Goal: Task Accomplishment & Management: Complete application form

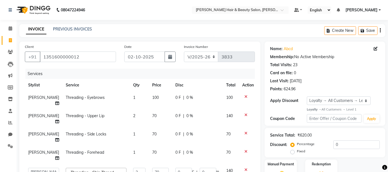
select select "7927"
select select "72240"
select select "service"
select select "72239"
select select "1: Object"
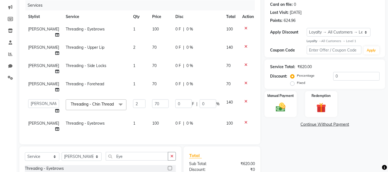
scroll to position [68, 0]
click at [226, 47] on span "140" at bounding box center [229, 47] width 7 height 5
select select "72240"
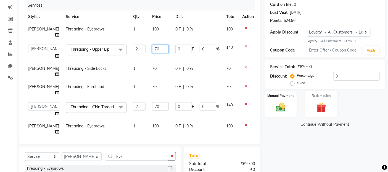
click at [152, 46] on input "70" at bounding box center [160, 49] width 17 height 9
type input "60"
click at [151, 59] on tbody "[PERSON_NAME] Threading - Eyebrows 1 100 0 F | 0 % 100 [PERSON_NAME] Zibral [PE…" at bounding box center [141, 80] width 233 height 115
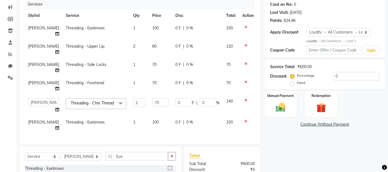
scroll to position [8, 0]
click at [280, 107] on img at bounding box center [281, 107] width 17 height 12
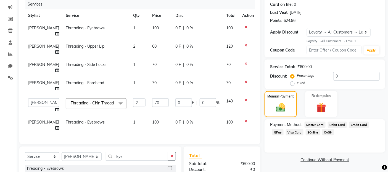
click at [325, 133] on span "CASH" at bounding box center [329, 132] width 12 height 6
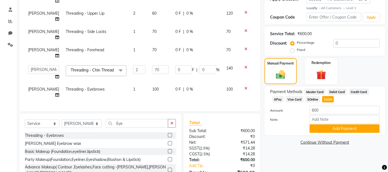
scroll to position [132, 0]
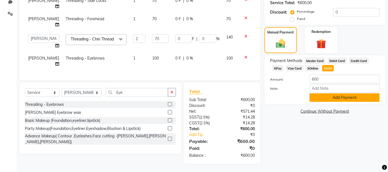
click at [339, 98] on button "Add Payment" at bounding box center [345, 97] width 70 height 9
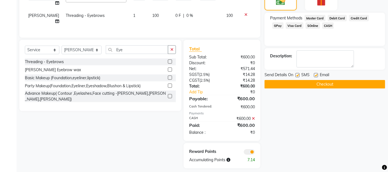
scroll to position [179, 0]
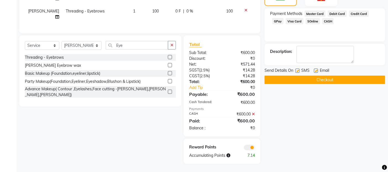
click at [299, 70] on label at bounding box center [298, 71] width 4 height 4
click at [299, 70] on input "checkbox" at bounding box center [298, 71] width 4 height 4
checkbox input "false"
click at [317, 69] on label at bounding box center [316, 71] width 4 height 4
click at [317, 69] on input "checkbox" at bounding box center [316, 71] width 4 height 4
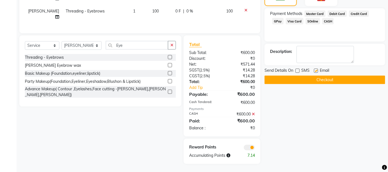
checkbox input "false"
click at [315, 78] on button "Checkout" at bounding box center [325, 79] width 121 height 9
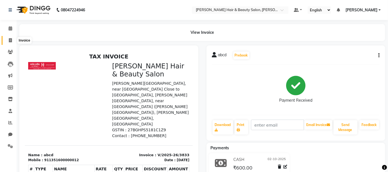
click at [11, 40] on icon at bounding box center [10, 40] width 3 height 4
select select "service"
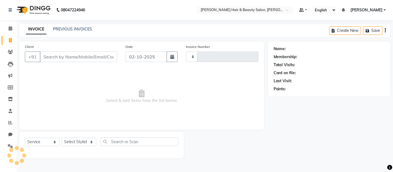
type input "3834"
select select "7927"
click at [87, 55] on input "Client" at bounding box center [78, 56] width 77 height 11
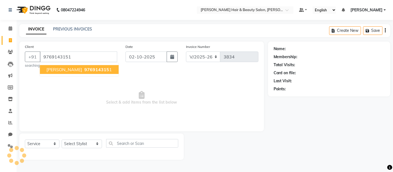
type input "9769143151"
click at [73, 71] on span "[PERSON_NAME]" at bounding box center [64, 70] width 36 height 6
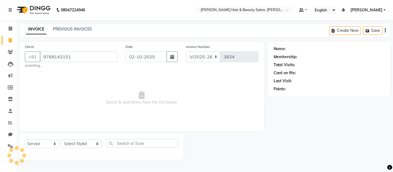
select select "2: Object"
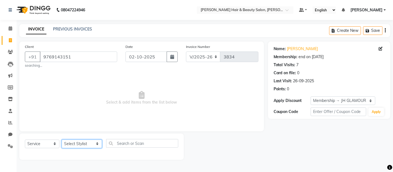
click at [92, 145] on select "Select Stylist [PERSON_NAME] Zibral [PERSON_NAME] [PERSON_NAME] [PERSON_NAME] […" at bounding box center [82, 143] width 40 height 9
select select "72245"
click at [62, 139] on select "Select Stylist [PERSON_NAME] Zibral [PERSON_NAME] [PERSON_NAME] [PERSON_NAME] […" at bounding box center [82, 143] width 40 height 9
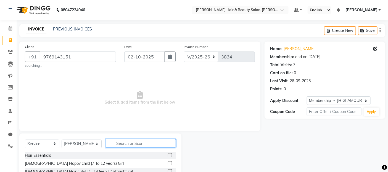
click at [142, 145] on input "text" at bounding box center [141, 143] width 70 height 9
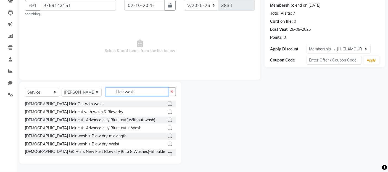
scroll to position [31, 0]
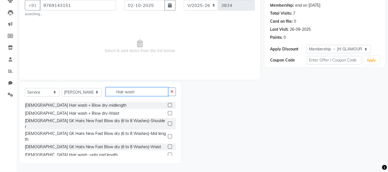
type input "Hair wash"
click at [168, 152] on label at bounding box center [170, 154] width 4 height 4
click at [168, 153] on input "checkbox" at bounding box center [170, 155] width 4 height 4
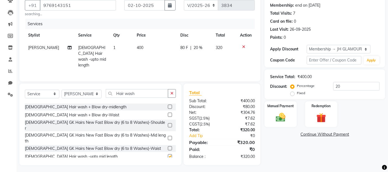
checkbox input "false"
click at [282, 118] on img at bounding box center [281, 117] width 17 height 12
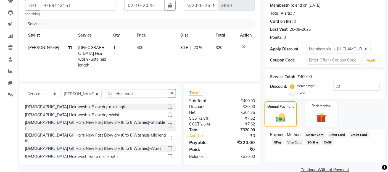
click at [281, 142] on span "GPay" at bounding box center [278, 142] width 11 height 6
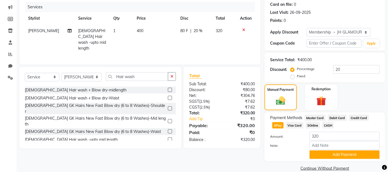
scroll to position [78, 0]
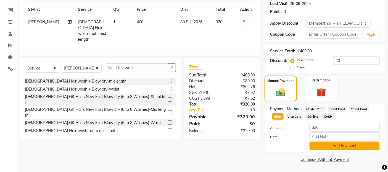
click at [344, 146] on button "Add Payment" at bounding box center [345, 145] width 70 height 9
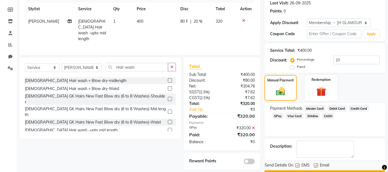
click at [299, 165] on label at bounding box center [298, 165] width 4 height 4
click at [299, 165] on input "checkbox" at bounding box center [298, 166] width 4 height 4
checkbox input "false"
click at [317, 164] on label at bounding box center [316, 165] width 4 height 4
click at [317, 164] on input "checkbox" at bounding box center [316, 166] width 4 height 4
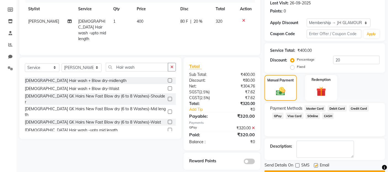
checkbox input "false"
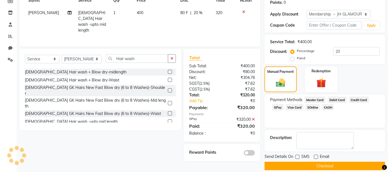
scroll to position [93, 0]
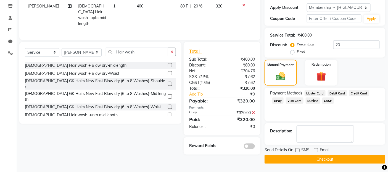
click at [317, 158] on button "Checkout" at bounding box center [325, 159] width 121 height 9
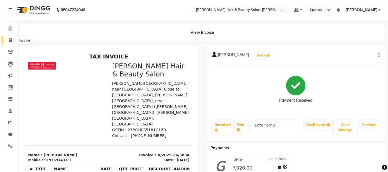
click at [10, 40] on icon at bounding box center [10, 40] width 3 height 4
select select "service"
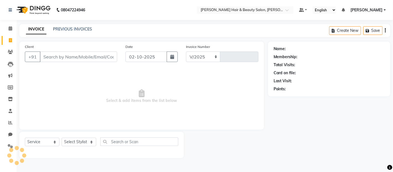
select select "7927"
type input "3835"
click at [62, 58] on input "Client" at bounding box center [78, 56] width 77 height 11
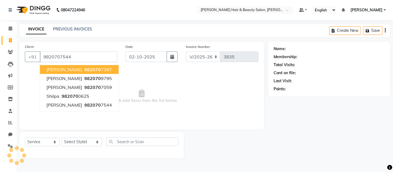
type input "9820707544"
select select "1: Object"
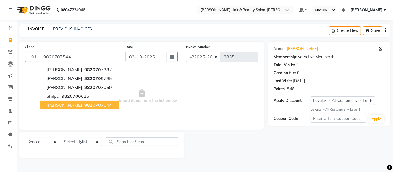
click at [64, 105] on span "[PERSON_NAME]" at bounding box center [64, 105] width 36 height 6
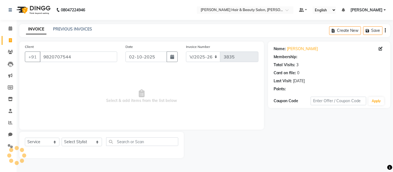
select select "1: Object"
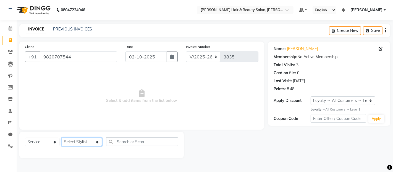
click at [91, 140] on select "Select Stylist [PERSON_NAME] Zibral [PERSON_NAME] [PERSON_NAME] [PERSON_NAME] […" at bounding box center [82, 141] width 40 height 9
select select "72244"
click at [62, 138] on select "Select Stylist [PERSON_NAME] Zibral [PERSON_NAME] [PERSON_NAME] [PERSON_NAME] […" at bounding box center [82, 141] width 40 height 9
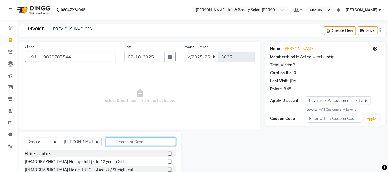
click at [131, 142] on input "text" at bounding box center [141, 141] width 70 height 9
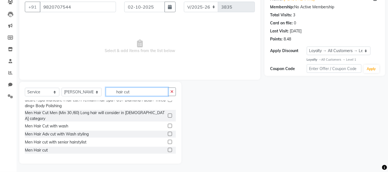
scroll to position [92, 0]
type input "hair cut"
click at [168, 147] on label at bounding box center [170, 149] width 4 height 4
click at [168, 148] on input "checkbox" at bounding box center [170, 150] width 4 height 4
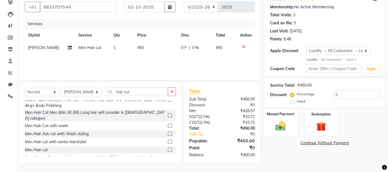
click at [281, 127] on img at bounding box center [281, 126] width 17 height 12
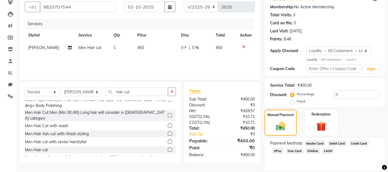
click at [327, 151] on span "CASH" at bounding box center [329, 150] width 12 height 6
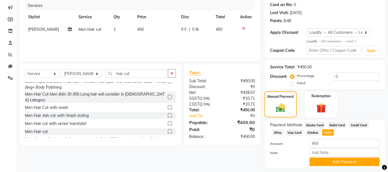
scroll to position [84, 0]
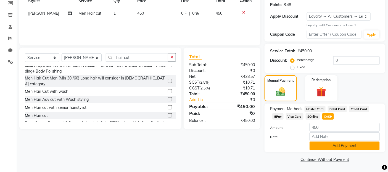
click at [322, 143] on button "Add Payment" at bounding box center [345, 145] width 70 height 9
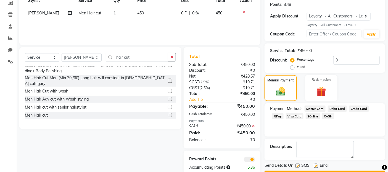
scroll to position [100, 0]
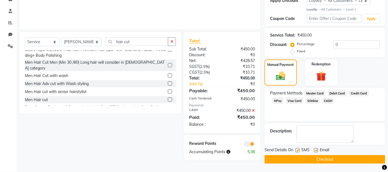
click at [168, 97] on label at bounding box center [170, 99] width 4 height 4
click at [168, 98] on input "checkbox" at bounding box center [170, 100] width 4 height 4
checkbox input "false"
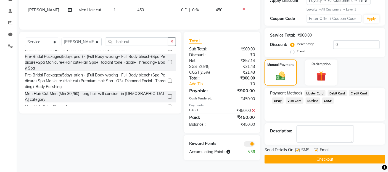
scroll to position [0, 0]
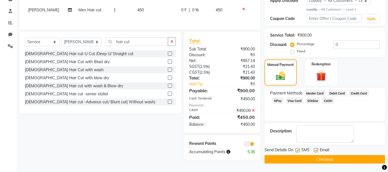
click at [329, 100] on span "CASH" at bounding box center [329, 100] width 12 height 6
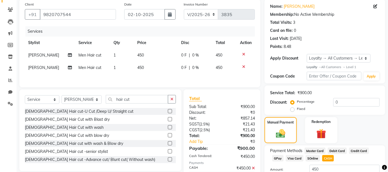
scroll to position [116, 0]
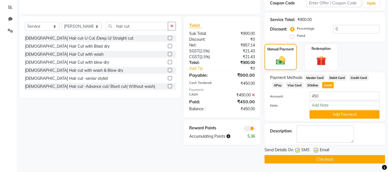
click at [297, 149] on label at bounding box center [298, 150] width 4 height 4
click at [297, 149] on input "checkbox" at bounding box center [298, 150] width 4 height 4
checkbox input "false"
click at [316, 150] on label at bounding box center [316, 150] width 4 height 4
click at [316, 150] on input "checkbox" at bounding box center [316, 150] width 4 height 4
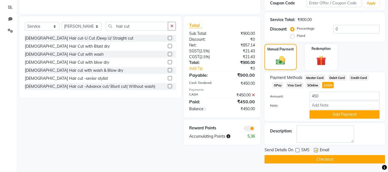
checkbox input "false"
click at [296, 158] on button "Checkout" at bounding box center [325, 159] width 121 height 9
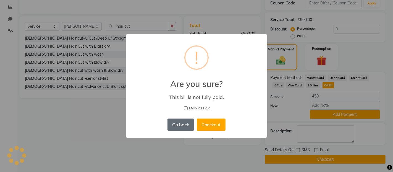
click at [178, 122] on button "Go back" at bounding box center [181, 124] width 27 height 12
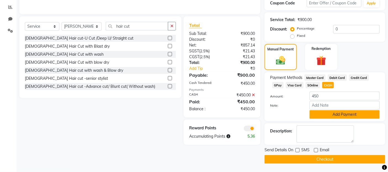
click at [346, 114] on button "Add Payment" at bounding box center [345, 114] width 70 height 9
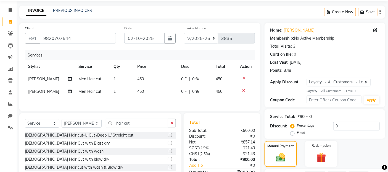
scroll to position [0, 0]
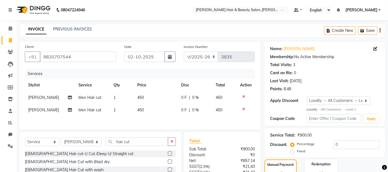
click at [244, 107] on icon at bounding box center [243, 109] width 3 height 4
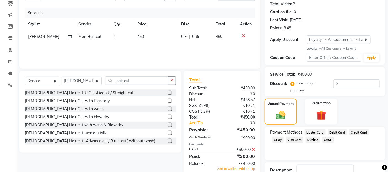
scroll to position [101, 0]
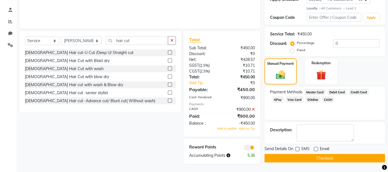
click at [253, 109] on icon at bounding box center [253, 109] width 3 height 4
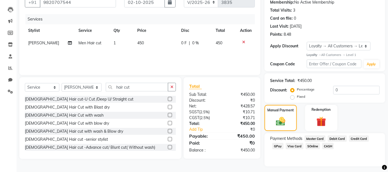
scroll to position [68, 0]
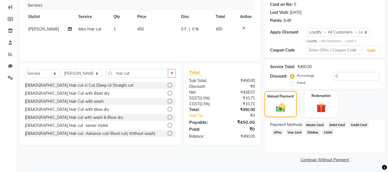
click at [327, 131] on span "CASH" at bounding box center [329, 132] width 12 height 6
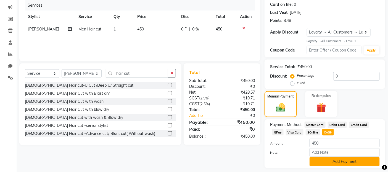
click at [322, 160] on button "Add Payment" at bounding box center [345, 161] width 70 height 9
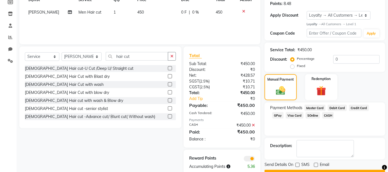
scroll to position [100, 0]
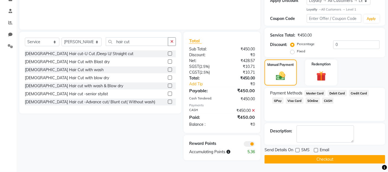
click at [301, 156] on button "Checkout" at bounding box center [325, 159] width 121 height 9
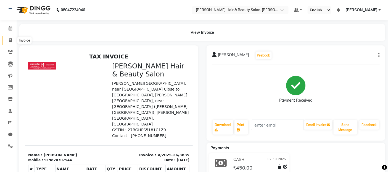
click at [11, 40] on icon at bounding box center [10, 40] width 3 height 4
select select "service"
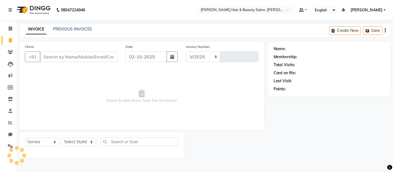
select select "7927"
type input "3836"
click at [54, 57] on input "Client" at bounding box center [78, 56] width 77 height 11
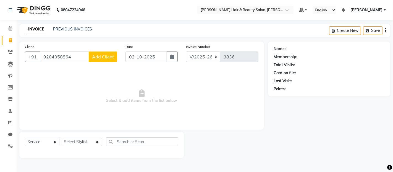
type input "9204058864"
click at [100, 60] on button "Add Client" at bounding box center [103, 56] width 28 height 11
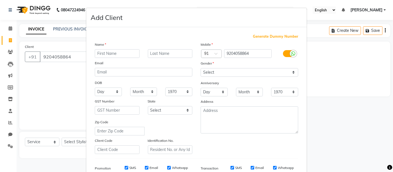
click at [115, 51] on input "text" at bounding box center [117, 53] width 45 height 9
type input "[PERSON_NAME]"
click at [162, 53] on input "text" at bounding box center [170, 53] width 45 height 9
type input "Dasray"
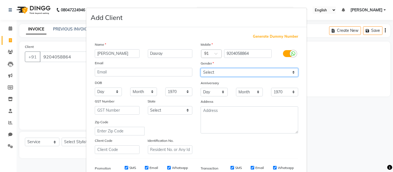
click at [291, 72] on select "Select [DEMOGRAPHIC_DATA] [DEMOGRAPHIC_DATA] Other Prefer Not To Say" at bounding box center [250, 72] width 98 height 9
select select "[DEMOGRAPHIC_DATA]"
click at [201, 68] on select "Select [DEMOGRAPHIC_DATA] [DEMOGRAPHIC_DATA] Other Prefer Not To Say" at bounding box center [250, 72] width 98 height 9
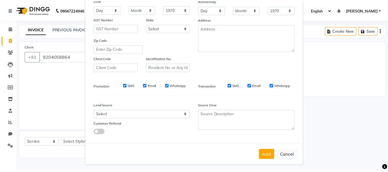
scroll to position [84, 0]
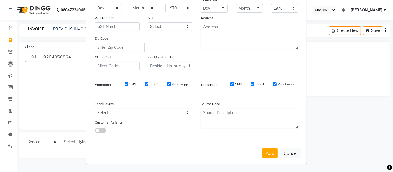
click at [235, 83] on label "SMS" at bounding box center [238, 84] width 7 height 5
click at [234, 83] on input "SMS" at bounding box center [233, 84] width 4 height 4
checkbox input "false"
click at [266, 151] on button "Add" at bounding box center [269, 153] width 15 height 10
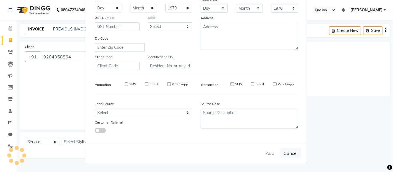
select select
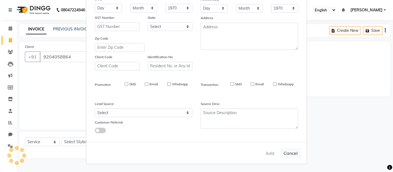
select select
checkbox input "false"
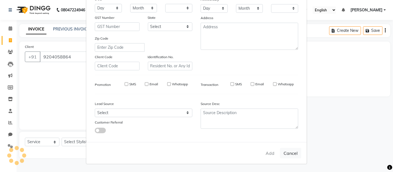
checkbox input "false"
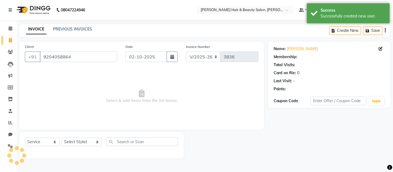
select select "1: Object"
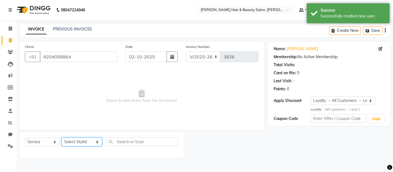
click at [89, 141] on select "Select Stylist [PERSON_NAME] Zibral [PERSON_NAME] [PERSON_NAME] [PERSON_NAME] […" at bounding box center [82, 141] width 40 height 9
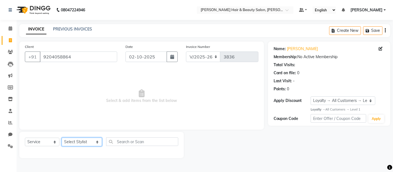
select select "72239"
click at [62, 138] on select "Select Stylist [PERSON_NAME] Zibral [PERSON_NAME] [PERSON_NAME] [PERSON_NAME] […" at bounding box center [82, 141] width 40 height 9
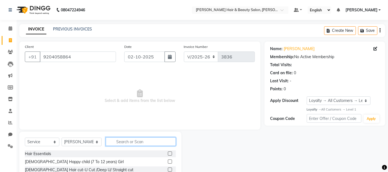
click at [136, 140] on input "text" at bounding box center [141, 141] width 70 height 9
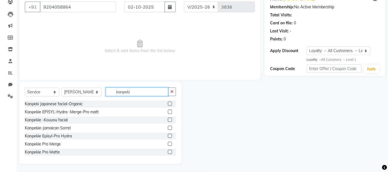
scroll to position [31, 0]
type input "kanpeki"
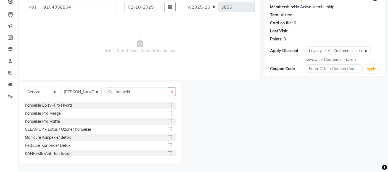
click at [168, 113] on label at bounding box center [170, 113] width 4 height 4
click at [168, 113] on input "checkbox" at bounding box center [170, 113] width 4 height 4
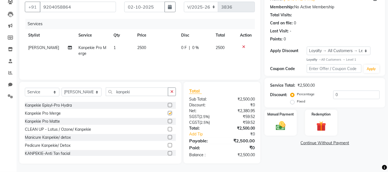
checkbox input "false"
click at [90, 92] on select "Select Stylist [PERSON_NAME] Zibral [PERSON_NAME] [PERSON_NAME] [PERSON_NAME] […" at bounding box center [82, 92] width 40 height 9
select select "72241"
click at [62, 88] on select "Select Stylist [PERSON_NAME] Zibral [PERSON_NAME] [PERSON_NAME] [PERSON_NAME] […" at bounding box center [82, 92] width 40 height 9
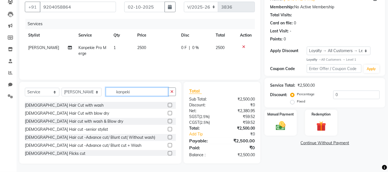
click at [145, 94] on input "kanpeki" at bounding box center [137, 91] width 63 height 9
type input "k"
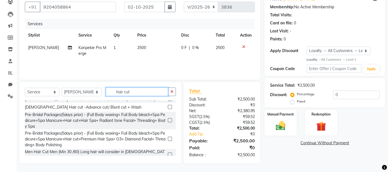
scroll to position [107, 0]
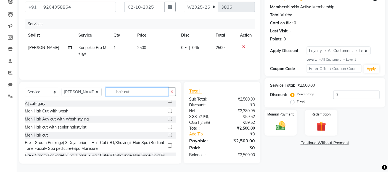
type input "hair cut"
click at [168, 133] on label at bounding box center [170, 135] width 4 height 4
click at [168, 133] on input "checkbox" at bounding box center [170, 135] width 4 height 4
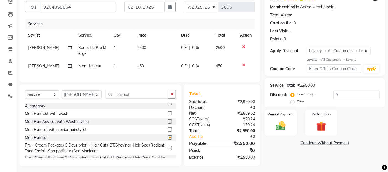
checkbox input "false"
click at [134, 98] on input "hair cut" at bounding box center [137, 94] width 63 height 9
type input "h"
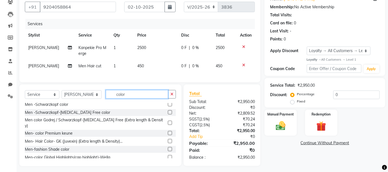
scroll to position [172, 0]
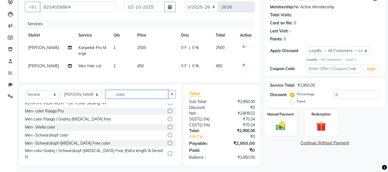
type input "color"
click at [168, 129] on label at bounding box center [170, 127] width 4 height 4
click at [168, 129] on input "checkbox" at bounding box center [170, 127] width 4 height 4
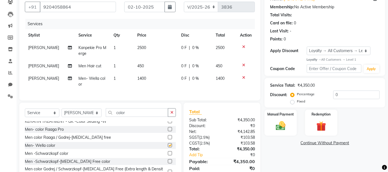
checkbox input "false"
click at [145, 79] on td "1400" at bounding box center [156, 81] width 44 height 18
select select "72241"
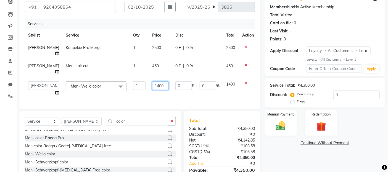
click at [152, 85] on input "1400" at bounding box center [160, 85] width 17 height 9
type input "1300"
click at [183, 92] on div "Services Stylist Service Qty Price Disc Total Action [PERSON_NAME] Pro Merge 1 …" at bounding box center [140, 61] width 230 height 85
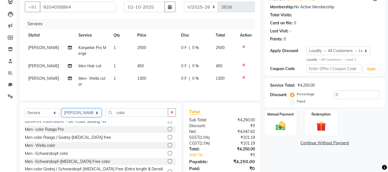
click at [92, 117] on select "Select Stylist [PERSON_NAME] Zibral [PERSON_NAME] [PERSON_NAME] [PERSON_NAME] […" at bounding box center [82, 112] width 40 height 9
select select "88034"
click at [62, 113] on select "Select Stylist [PERSON_NAME] Zibral [PERSON_NAME] [PERSON_NAME] [PERSON_NAME] […" at bounding box center [82, 112] width 40 height 9
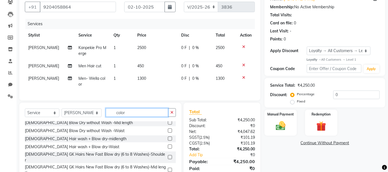
click at [132, 114] on input "color" at bounding box center [137, 112] width 63 height 9
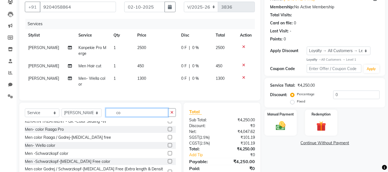
type input "c"
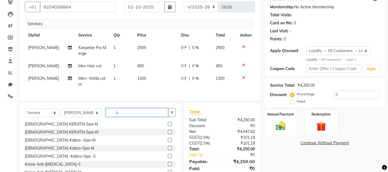
scroll to position [0, 0]
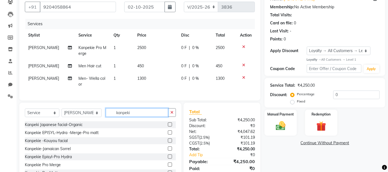
type input "kanpeki"
click at [168, 166] on label at bounding box center [170, 164] width 4 height 4
click at [168, 166] on input "checkbox" at bounding box center [170, 165] width 4 height 4
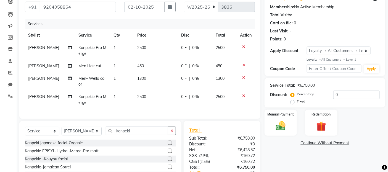
checkbox input "false"
click at [92, 135] on select "Select Stylist [PERSON_NAME] Zibral [PERSON_NAME] [PERSON_NAME] [PERSON_NAME] […" at bounding box center [82, 131] width 40 height 9
select select "72245"
click at [62, 131] on select "Select Stylist [PERSON_NAME] Zibral [PERSON_NAME] [PERSON_NAME] [PERSON_NAME] […" at bounding box center [82, 131] width 40 height 9
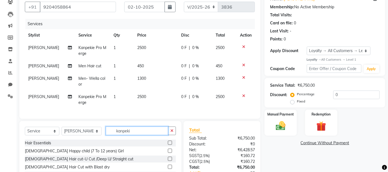
click at [142, 132] on input "kanpeki" at bounding box center [137, 130] width 63 height 9
type input "k"
click at [139, 134] on input "text" at bounding box center [141, 130] width 70 height 9
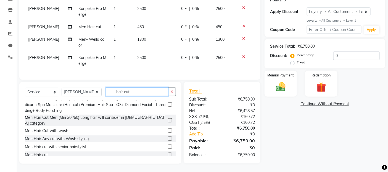
scroll to position [92, 0]
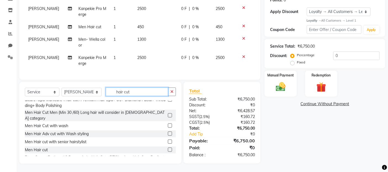
type input "hair cut"
click at [168, 123] on label at bounding box center [170, 125] width 4 height 4
click at [168, 124] on input "checkbox" at bounding box center [170, 126] width 4 height 4
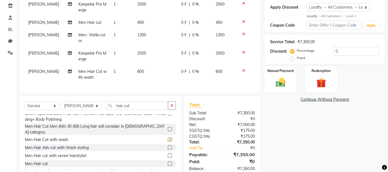
checkbox input "false"
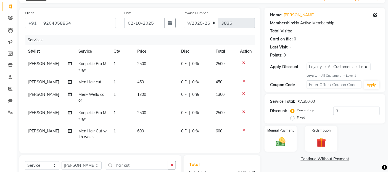
scroll to position [93, 0]
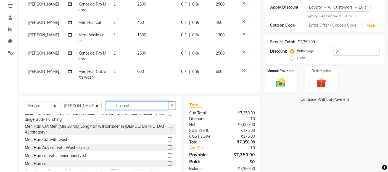
click at [142, 110] on input "hair cut" at bounding box center [137, 105] width 63 height 9
type input "h"
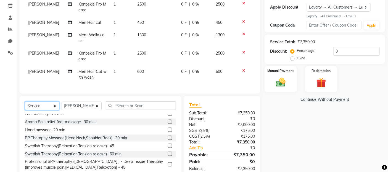
drag, startPoint x: 52, startPoint y: 111, endPoint x: 49, endPoint y: 110, distance: 2.8
click at [52, 110] on select "Select Service Product Membership Package Voucher Prepaid Gift Card" at bounding box center [42, 105] width 35 height 9
select select "product"
click at [25, 106] on select "Select Service Product Membership Package Voucher Prepaid Gift Card" at bounding box center [42, 105] width 35 height 9
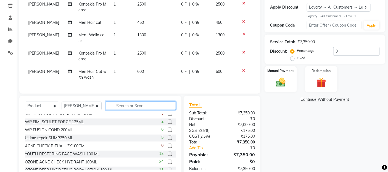
click at [119, 109] on input "text" at bounding box center [141, 105] width 70 height 9
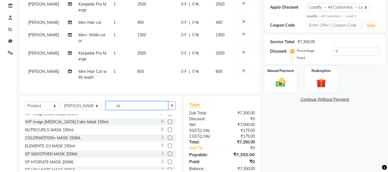
scroll to position [0, 0]
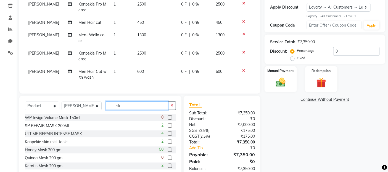
type input "s"
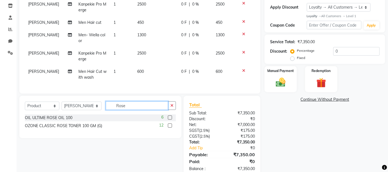
type input "Rose"
click at [170, 119] on label at bounding box center [170, 117] width 4 height 4
click at [170, 119] on input "checkbox" at bounding box center [170, 118] width 4 height 4
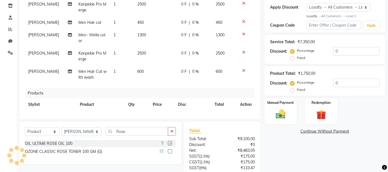
checkbox input "false"
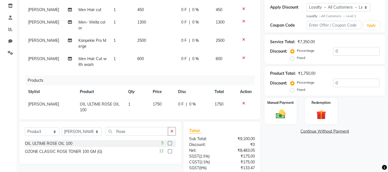
scroll to position [24, 0]
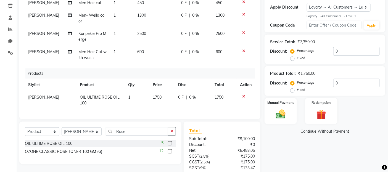
click at [153, 95] on span "1750" at bounding box center [157, 97] width 9 height 5
select select "72245"
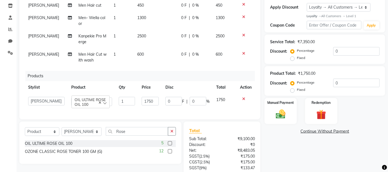
scroll to position [22, 0]
click at [145, 97] on input "1750" at bounding box center [150, 101] width 17 height 9
type input "1650"
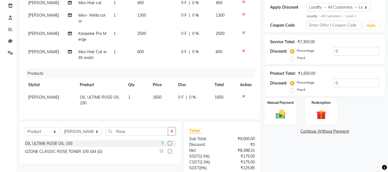
click at [184, 72] on div "Products" at bounding box center [142, 73] width 234 height 10
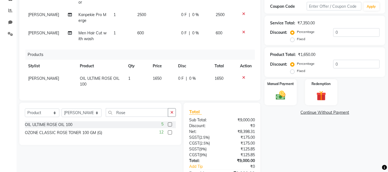
scroll to position [144, 0]
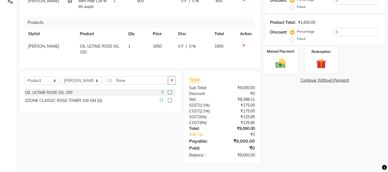
click at [283, 65] on img at bounding box center [281, 63] width 17 height 12
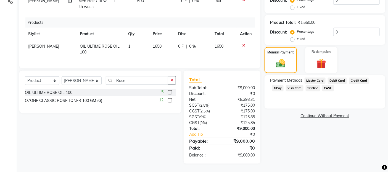
click at [275, 88] on span "GPay" at bounding box center [278, 88] width 11 height 6
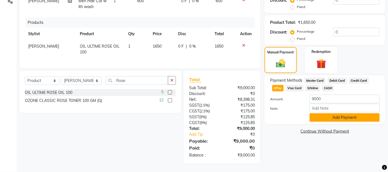
click at [332, 118] on button "Add Payment" at bounding box center [345, 117] width 70 height 9
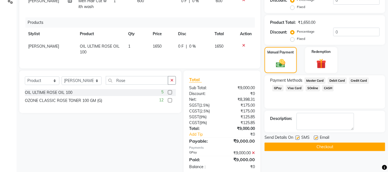
click at [300, 137] on label at bounding box center [298, 137] width 4 height 4
click at [299, 137] on input "checkbox" at bounding box center [298, 138] width 4 height 4
checkbox input "false"
click at [316, 137] on label at bounding box center [316, 137] width 4 height 4
click at [316, 137] on input "checkbox" at bounding box center [316, 138] width 4 height 4
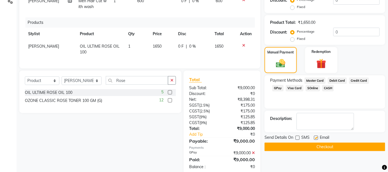
checkbox input "false"
click at [316, 148] on button "Checkout" at bounding box center [325, 146] width 121 height 9
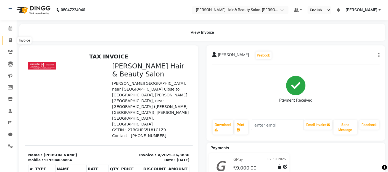
click at [10, 38] on icon at bounding box center [10, 40] width 3 height 4
select select "service"
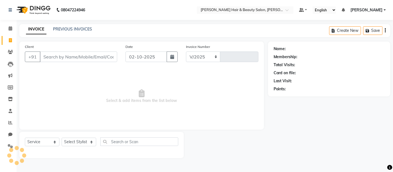
select select "7927"
type input "3837"
click at [61, 57] on input "Client" at bounding box center [78, 56] width 77 height 11
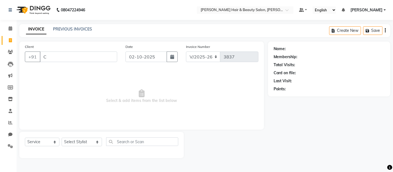
type input "C"
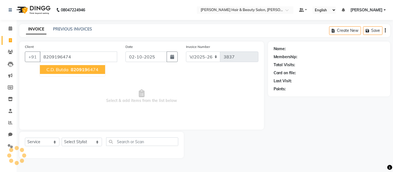
type input "8209196474"
select select "1: Object"
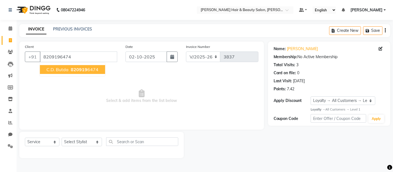
click at [58, 67] on span "C.D. Butda" at bounding box center [57, 70] width 22 height 6
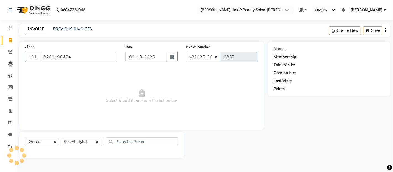
select select "1: Object"
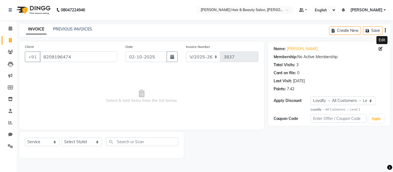
click at [381, 48] on icon at bounding box center [381, 49] width 4 height 4
select select "[DEMOGRAPHIC_DATA]"
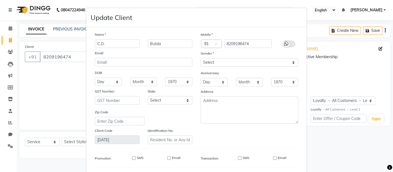
click at [109, 41] on input "C.D." at bounding box center [117, 43] width 45 height 9
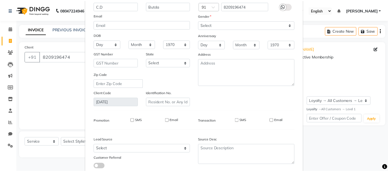
scroll to position [74, 0]
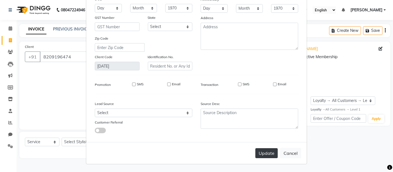
type input "C.D"
click at [260, 152] on button "Update" at bounding box center [266, 153] width 22 height 10
select select
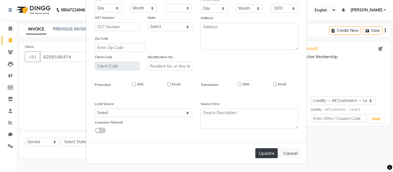
select select
checkbox input "false"
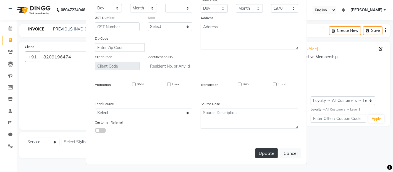
checkbox input "false"
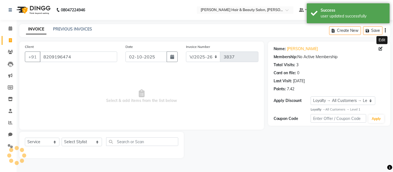
select select "1: Object"
click at [222, 84] on span "Select & add items from the list below" at bounding box center [142, 96] width 234 height 55
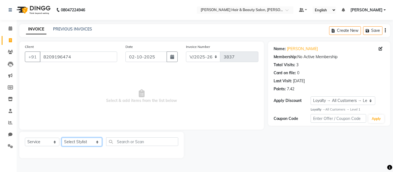
click at [89, 143] on select "Select Stylist [PERSON_NAME] Zibral [PERSON_NAME] [PERSON_NAME] [PERSON_NAME] […" at bounding box center [82, 141] width 40 height 9
select select "74422"
click at [62, 138] on select "Select Stylist [PERSON_NAME] Zibral [PERSON_NAME] [PERSON_NAME] [PERSON_NAME] […" at bounding box center [82, 141] width 40 height 9
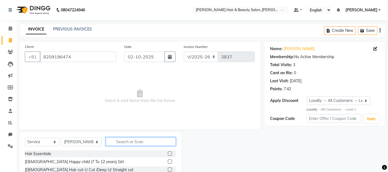
click at [133, 141] on input "text" at bounding box center [141, 141] width 70 height 9
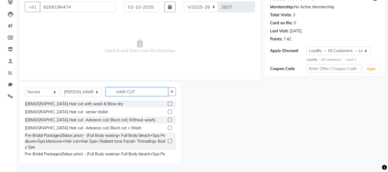
scroll to position [92, 0]
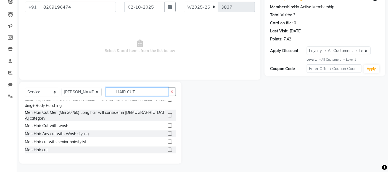
type input "HAIR CUT"
click at [168, 147] on label at bounding box center [170, 149] width 4 height 4
click at [168, 148] on input "checkbox" at bounding box center [170, 150] width 4 height 4
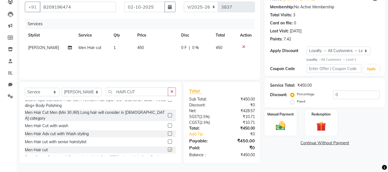
checkbox input "false"
click at [132, 90] on input "HAIR CUT" at bounding box center [137, 91] width 63 height 9
type input "H"
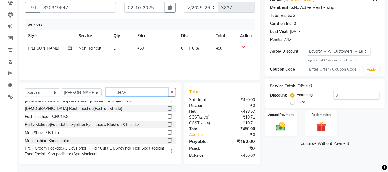
scroll to position [0, 0]
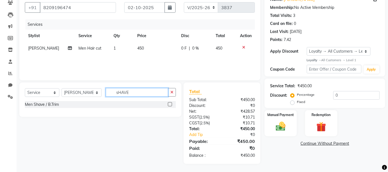
type input "sHAVE"
click at [170, 103] on label at bounding box center [170, 104] width 4 height 4
click at [170, 103] on input "checkbox" at bounding box center [170, 105] width 4 height 4
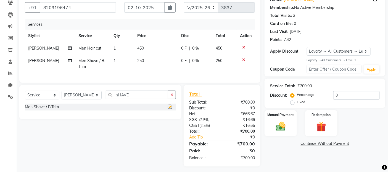
checkbox input "false"
click at [278, 129] on img at bounding box center [281, 127] width 17 height 12
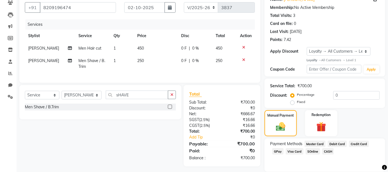
click at [338, 143] on span "Debit Card" at bounding box center [337, 143] width 19 height 6
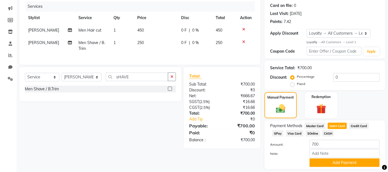
scroll to position [84, 0]
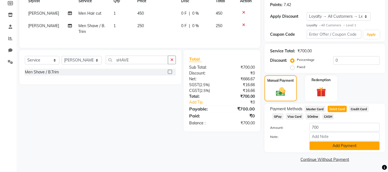
click at [325, 147] on button "Add Payment" at bounding box center [345, 145] width 70 height 9
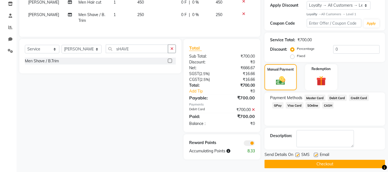
scroll to position [100, 0]
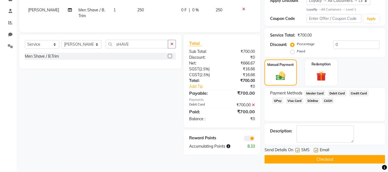
click at [297, 150] on label at bounding box center [298, 150] width 4 height 4
click at [297, 150] on input "checkbox" at bounding box center [298, 150] width 4 height 4
checkbox input "false"
click at [316, 150] on label at bounding box center [316, 150] width 4 height 4
click at [316, 150] on input "checkbox" at bounding box center [316, 150] width 4 height 4
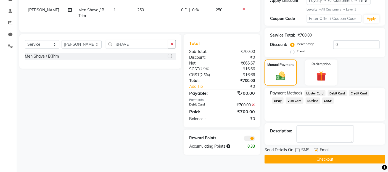
checkbox input "false"
click at [314, 159] on button "Checkout" at bounding box center [325, 159] width 121 height 9
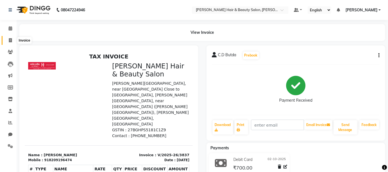
click at [9, 41] on icon at bounding box center [10, 40] width 3 height 4
select select "service"
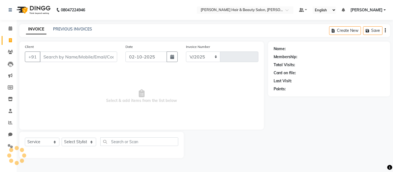
select select "7927"
type input "3838"
click at [57, 54] on input "Client" at bounding box center [78, 56] width 77 height 11
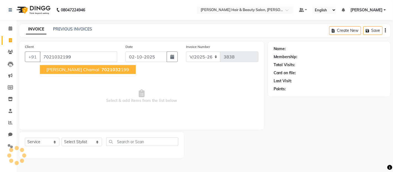
type input "7021032199"
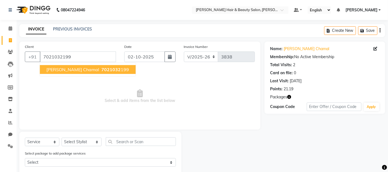
click at [78, 72] on button "[PERSON_NAME] Chamal 7021032 199" at bounding box center [88, 69] width 96 height 9
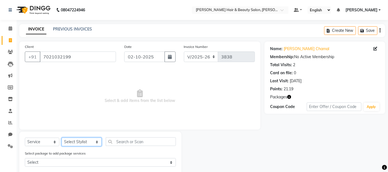
click at [88, 141] on select "Select Stylist [PERSON_NAME] Zibral [PERSON_NAME] [PERSON_NAME] [PERSON_NAME] […" at bounding box center [82, 141] width 40 height 9
select select "72241"
click at [62, 138] on select "Select Stylist [PERSON_NAME] Zibral [PERSON_NAME] [PERSON_NAME] [PERSON_NAME] […" at bounding box center [82, 141] width 40 height 9
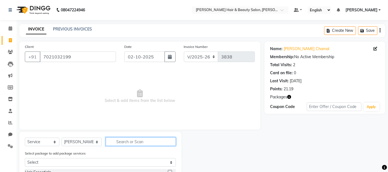
click at [133, 141] on input "text" at bounding box center [141, 141] width 70 height 9
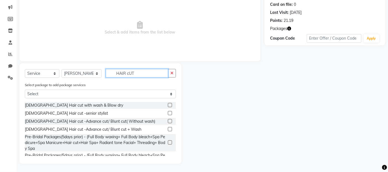
scroll to position [111, 0]
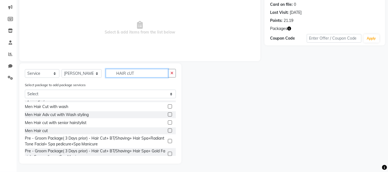
type input "HAIR cUT"
click at [168, 128] on label at bounding box center [170, 130] width 4 height 4
click at [168, 129] on input "checkbox" at bounding box center [170, 131] width 4 height 4
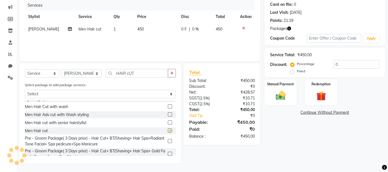
checkbox input "false"
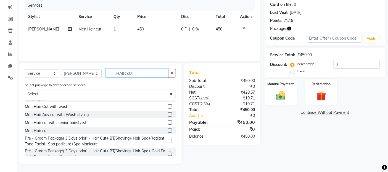
click at [136, 72] on input "HAIR cUT" at bounding box center [137, 73] width 63 height 9
type input "H"
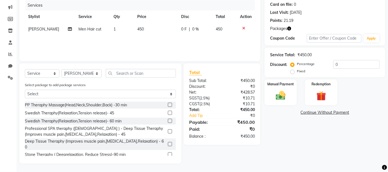
click at [244, 27] on icon at bounding box center [243, 28] width 3 height 4
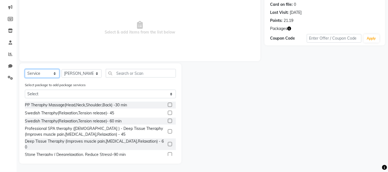
click at [39, 73] on select "Select Service Product Membership Package Voucher Prepaid Gift Card" at bounding box center [42, 73] width 35 height 9
select select "package"
click at [25, 78] on select "Select Service Product Membership Package Voucher Prepaid Gift Card" at bounding box center [42, 73] width 35 height 9
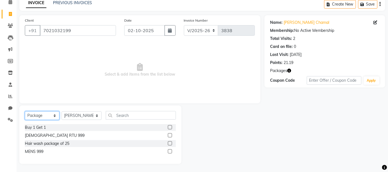
scroll to position [0, 0]
click at [170, 151] on label at bounding box center [170, 151] width 4 height 4
click at [170, 151] on input "checkbox" at bounding box center [170, 152] width 4 height 4
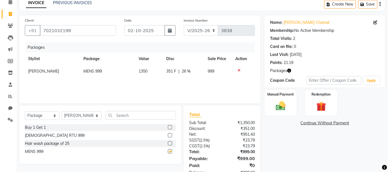
checkbox input "false"
click at [283, 108] on img at bounding box center [281, 106] width 17 height 12
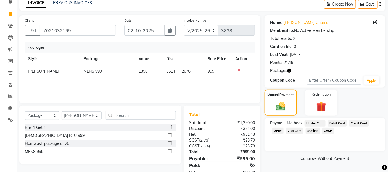
click at [276, 129] on span "GPay" at bounding box center [278, 130] width 11 height 6
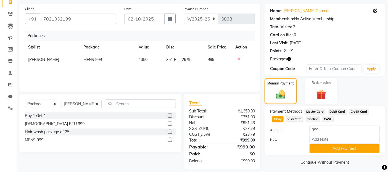
scroll to position [43, 0]
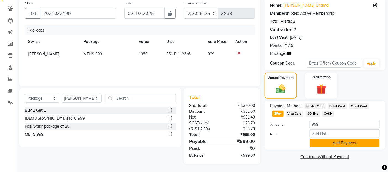
click at [328, 140] on button "Add Payment" at bounding box center [345, 143] width 70 height 9
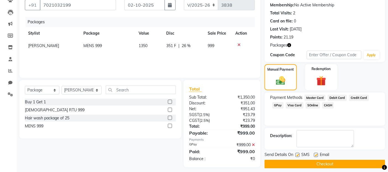
scroll to position [56, 0]
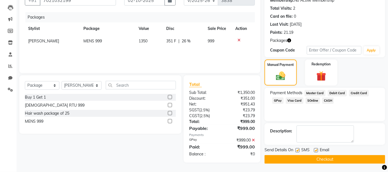
click at [298, 150] on label at bounding box center [298, 150] width 4 height 4
click at [298, 150] on input "checkbox" at bounding box center [298, 150] width 4 height 4
checkbox input "false"
click at [317, 150] on label at bounding box center [316, 150] width 4 height 4
click at [317, 150] on input "checkbox" at bounding box center [316, 150] width 4 height 4
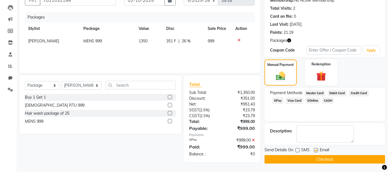
checkbox input "false"
click at [316, 155] on button "Checkout" at bounding box center [325, 159] width 121 height 9
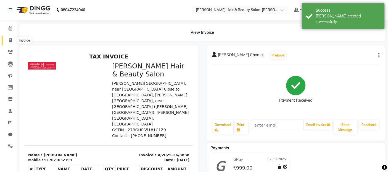
click at [11, 40] on icon at bounding box center [10, 40] width 3 height 4
select select "service"
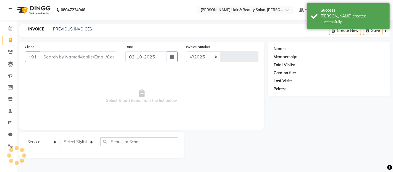
select select "7927"
type input "3839"
click at [63, 57] on input "Client" at bounding box center [78, 56] width 77 height 11
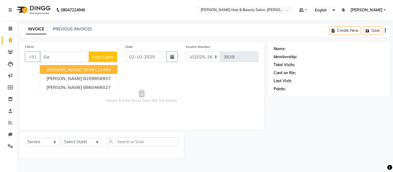
type input "G"
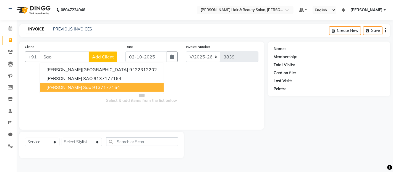
click at [61, 86] on span "[PERSON_NAME] Sao" at bounding box center [68, 87] width 45 height 6
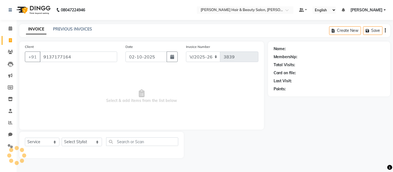
type input "9137177164"
select select "2: Object"
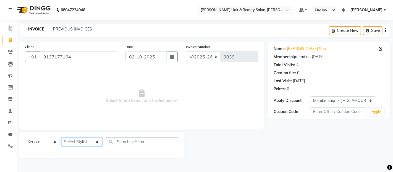
click at [91, 142] on select "Select Stylist [PERSON_NAME] Zibral [PERSON_NAME] [PERSON_NAME] [PERSON_NAME] […" at bounding box center [82, 141] width 40 height 9
click at [200, 109] on span "Select & add items from the list below" at bounding box center [142, 96] width 234 height 55
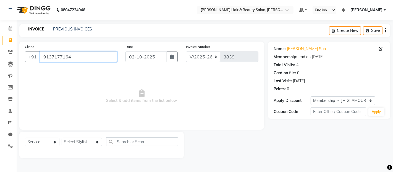
click at [75, 56] on input "9137177164" at bounding box center [78, 56] width 77 height 11
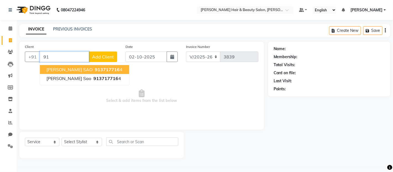
type input "9"
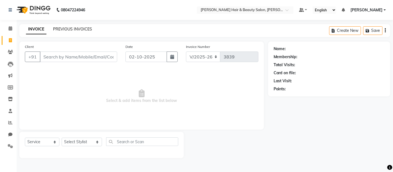
click at [68, 30] on link "PREVIOUS INVOICES" at bounding box center [72, 29] width 39 height 5
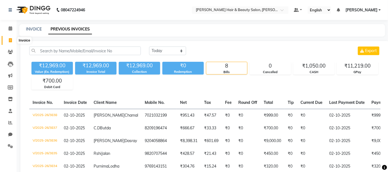
click at [9, 39] on icon at bounding box center [10, 40] width 3 height 4
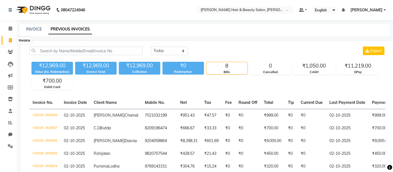
select select "service"
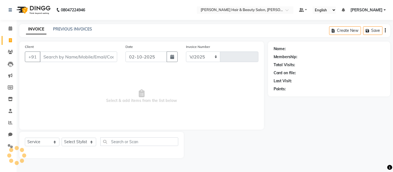
select select "7927"
type input "3839"
click at [369, 81] on div "Last Visit:" at bounding box center [329, 81] width 111 height 6
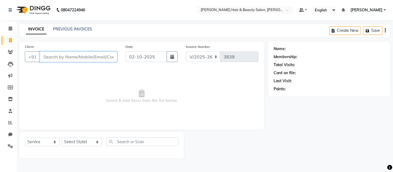
click at [81, 59] on input "Client" at bounding box center [78, 56] width 77 height 11
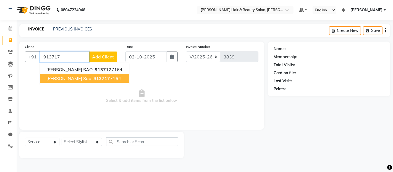
click at [93, 79] on span "913717" at bounding box center [101, 78] width 17 height 6
type input "9137177164"
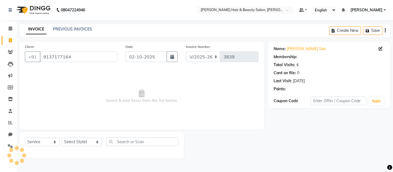
select select "2: Object"
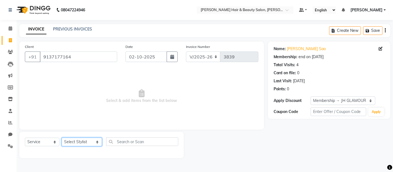
click at [91, 139] on select "Select Stylist [PERSON_NAME] Zibral [PERSON_NAME] [PERSON_NAME] [PERSON_NAME] […" at bounding box center [82, 141] width 40 height 9
select select "72245"
click at [62, 138] on select "Select Stylist [PERSON_NAME] Zibral [PERSON_NAME] [PERSON_NAME] [PERSON_NAME] […" at bounding box center [82, 141] width 40 height 9
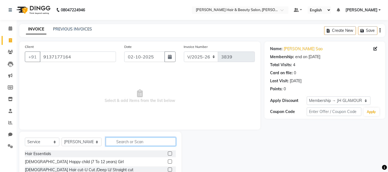
click at [128, 141] on input "text" at bounding box center [141, 141] width 70 height 9
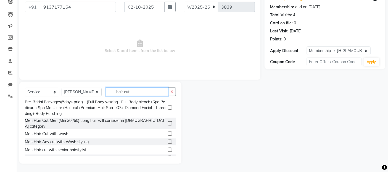
scroll to position [92, 0]
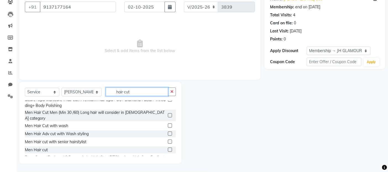
type input "hair cut"
click at [168, 147] on label at bounding box center [170, 149] width 4 height 4
click at [168, 148] on input "checkbox" at bounding box center [170, 150] width 4 height 4
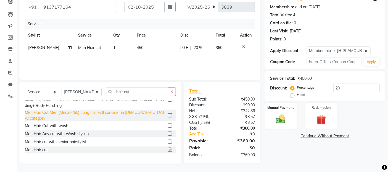
checkbox input "false"
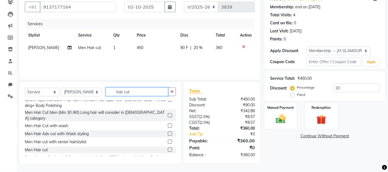
click at [130, 91] on input "hair cut" at bounding box center [137, 91] width 63 height 9
type input "h"
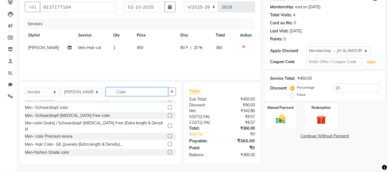
scroll to position [183, 0]
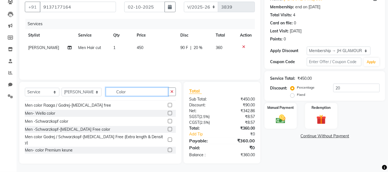
type input "Color"
click at [168, 113] on label at bounding box center [170, 113] width 4 height 4
click at [168, 113] on input "checkbox" at bounding box center [170, 113] width 4 height 4
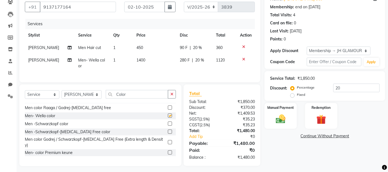
checkbox input "false"
click at [138, 59] on span "1400" at bounding box center [141, 60] width 9 height 5
select select "72245"
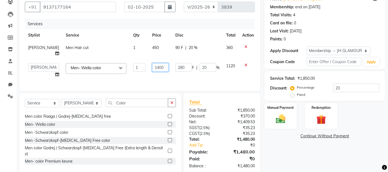
click at [152, 67] on input "1400" at bounding box center [160, 67] width 17 height 9
type input "1300"
click at [194, 77] on div "Services Stylist Service Qty Price Disc Total Action [PERSON_NAME] Men Hair cut…" at bounding box center [140, 52] width 230 height 66
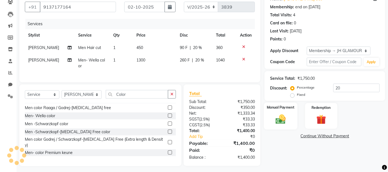
click at [281, 122] on img at bounding box center [281, 119] width 17 height 12
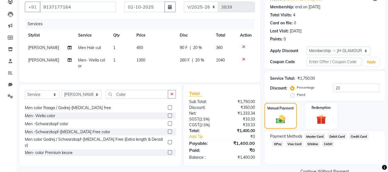
click at [323, 144] on span "CASH" at bounding box center [329, 143] width 12 height 6
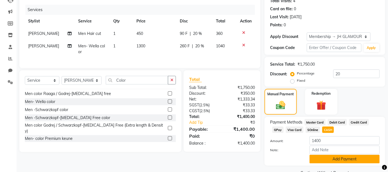
scroll to position [78, 0]
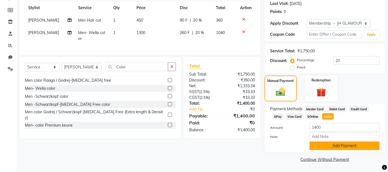
click at [325, 145] on button "Add Payment" at bounding box center [345, 145] width 70 height 9
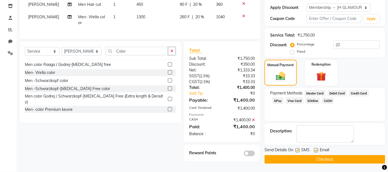
scroll to position [95, 0]
click at [299, 148] on label at bounding box center [298, 150] width 4 height 4
click at [299, 148] on input "checkbox" at bounding box center [298, 150] width 4 height 4
checkbox input "false"
click at [316, 148] on label at bounding box center [316, 150] width 4 height 4
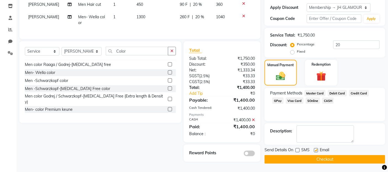
click at [316, 148] on input "checkbox" at bounding box center [316, 150] width 4 height 4
checkbox input "false"
click at [317, 155] on button "Checkout" at bounding box center [325, 159] width 121 height 9
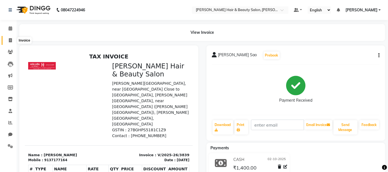
click at [11, 39] on icon at bounding box center [10, 40] width 3 height 4
select select "service"
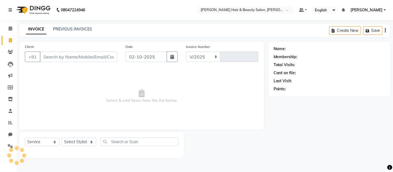
select select "7927"
type input "3840"
click at [72, 54] on input "Client" at bounding box center [78, 56] width 77 height 11
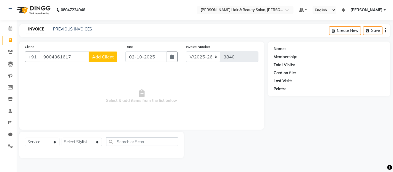
type input "9004361617"
click at [97, 56] on span "Add Client" at bounding box center [103, 57] width 22 height 6
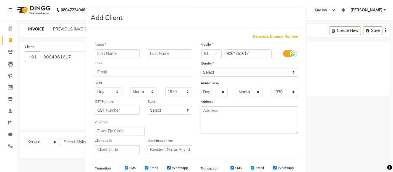
click at [113, 56] on input "text" at bounding box center [117, 53] width 45 height 9
type input "Dimpel"
click at [153, 53] on input "text" at bounding box center [170, 53] width 45 height 9
type input "Pandey"
click at [292, 73] on select "Select [DEMOGRAPHIC_DATA] [DEMOGRAPHIC_DATA] Other Prefer Not To Say" at bounding box center [250, 72] width 98 height 9
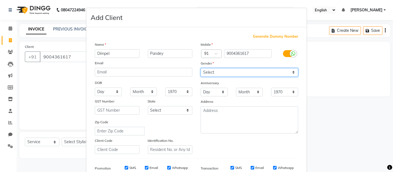
select select "[DEMOGRAPHIC_DATA]"
click at [201, 68] on select "Select [DEMOGRAPHIC_DATA] [DEMOGRAPHIC_DATA] Other Prefer Not To Say" at bounding box center [250, 72] width 98 height 9
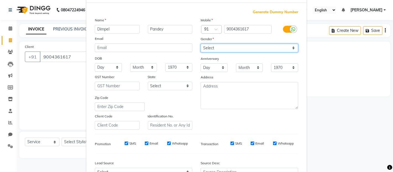
scroll to position [61, 0]
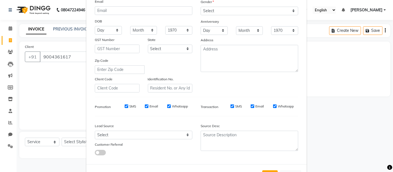
click at [150, 105] on label "Email" at bounding box center [154, 106] width 9 height 5
click at [148, 105] on input "Email" at bounding box center [147, 106] width 4 height 4
checkbox input "false"
click at [131, 105] on label "SMS" at bounding box center [132, 106] width 7 height 5
click at [128, 105] on input "SMS" at bounding box center [127, 106] width 4 height 4
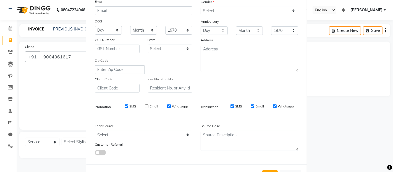
checkbox input "false"
click at [173, 106] on label "Whatsapp" at bounding box center [180, 106] width 16 height 5
click at [171, 106] on input "Whatsapp" at bounding box center [169, 106] width 4 height 4
checkbox input "false"
click at [237, 106] on label "SMS" at bounding box center [238, 106] width 7 height 5
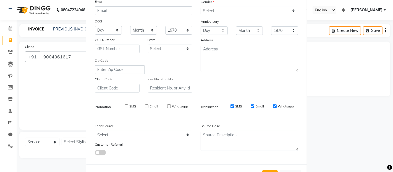
click at [234, 106] on input "SMS" at bounding box center [233, 106] width 4 height 4
checkbox input "false"
click at [259, 106] on label "Email" at bounding box center [259, 106] width 9 height 5
click at [256, 113] on div "Generate Dummy Number Name [PERSON_NAME] Email DOB Day 01 02 03 04 05 06 07 08 …" at bounding box center [197, 65] width 212 height 187
click at [258, 105] on label "Email" at bounding box center [259, 106] width 9 height 5
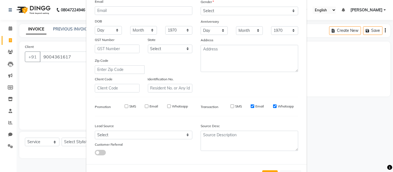
click at [254, 105] on input "Email" at bounding box center [253, 106] width 4 height 4
checkbox input "false"
click at [280, 106] on label "Whatsapp" at bounding box center [286, 106] width 16 height 5
click at [277, 106] on input "Whatsapp" at bounding box center [275, 106] width 4 height 4
checkbox input "false"
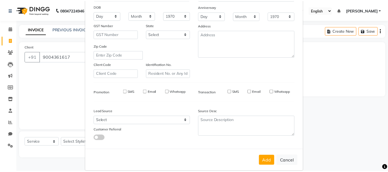
scroll to position [84, 0]
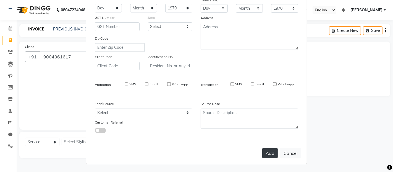
click at [268, 153] on button "Add" at bounding box center [269, 153] width 15 height 10
select select
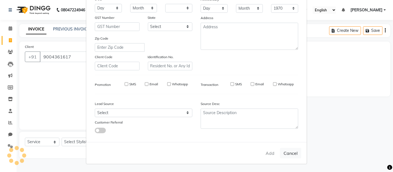
select select
checkbox input "false"
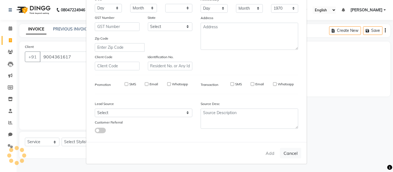
checkbox input "false"
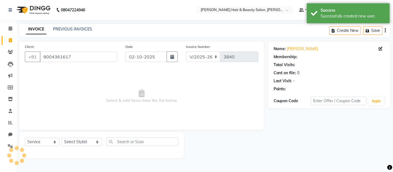
select select "1: Object"
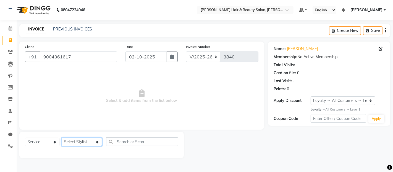
click at [90, 140] on select "Select Stylist [PERSON_NAME] Zibral [PERSON_NAME] [PERSON_NAME] [PERSON_NAME] […" at bounding box center [82, 141] width 40 height 9
select select "72246"
click at [62, 138] on select "Select Stylist [PERSON_NAME] Zibral [PERSON_NAME] [PERSON_NAME] [PERSON_NAME] […" at bounding box center [82, 141] width 40 height 9
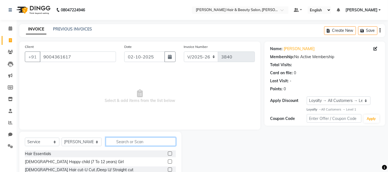
click at [132, 142] on input "text" at bounding box center [141, 141] width 70 height 9
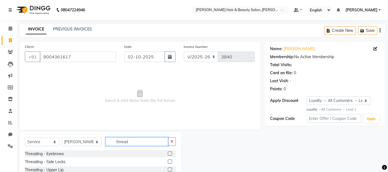
type input "thread"
click at [168, 153] on label at bounding box center [170, 153] width 4 height 4
click at [168, 153] on input "checkbox" at bounding box center [170, 154] width 4 height 4
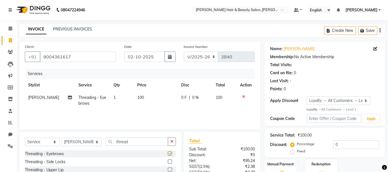
checkbox input "false"
click at [168, 168] on label at bounding box center [170, 169] width 4 height 4
click at [168, 168] on input "checkbox" at bounding box center [170, 170] width 4 height 4
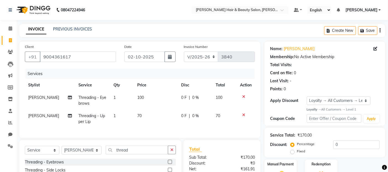
checkbox input "false"
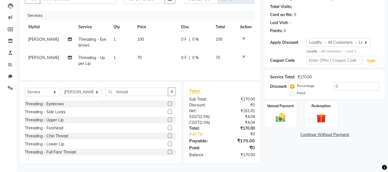
scroll to position [61, 0]
click at [280, 114] on img at bounding box center [281, 118] width 17 height 12
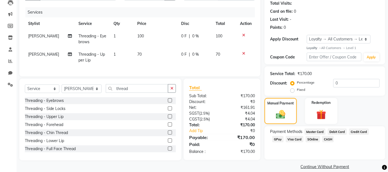
click at [278, 139] on span "GPay" at bounding box center [278, 139] width 11 height 6
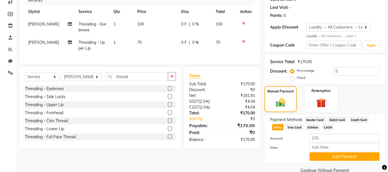
scroll to position [84, 0]
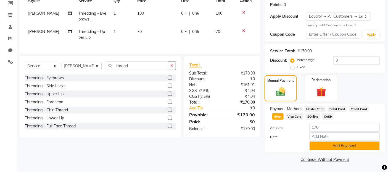
click at [324, 147] on button "Add Payment" at bounding box center [345, 145] width 70 height 9
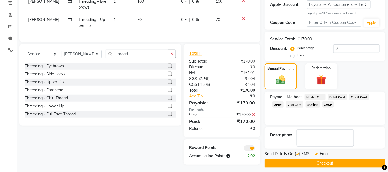
scroll to position [101, 0]
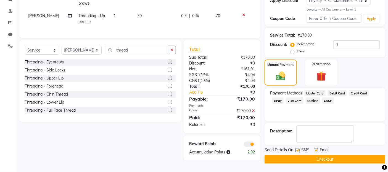
click at [299, 148] on label at bounding box center [298, 150] width 4 height 4
click at [299, 148] on input "checkbox" at bounding box center [298, 150] width 4 height 4
checkbox input "false"
click at [316, 149] on label at bounding box center [316, 150] width 4 height 4
click at [316, 149] on input "checkbox" at bounding box center [316, 150] width 4 height 4
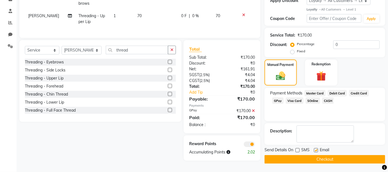
checkbox input "false"
click at [309, 160] on button "Checkout" at bounding box center [325, 159] width 121 height 9
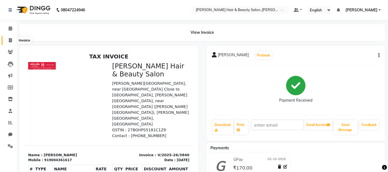
click at [9, 41] on icon at bounding box center [10, 40] width 3 height 4
select select "service"
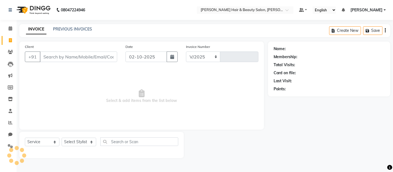
select select "7927"
type input "3841"
click at [90, 56] on input "Client" at bounding box center [78, 56] width 77 height 11
click at [67, 56] on input "Client" at bounding box center [78, 56] width 77 height 11
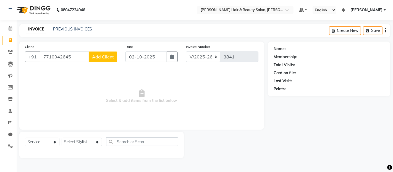
type input "7710042645"
click at [97, 60] on button "Add Client" at bounding box center [103, 56] width 28 height 11
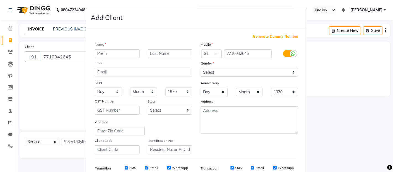
type input "Prem"
click at [162, 56] on input "text" at bounding box center [170, 53] width 45 height 9
type input "Nama"
click at [289, 72] on select "Select [DEMOGRAPHIC_DATA] [DEMOGRAPHIC_DATA] Other Prefer Not To Say" at bounding box center [250, 72] width 98 height 9
select select "[DEMOGRAPHIC_DATA]"
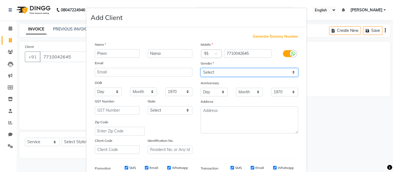
click at [201, 68] on select "Select [DEMOGRAPHIC_DATA] [DEMOGRAPHIC_DATA] Other Prefer Not To Say" at bounding box center [250, 72] width 98 height 9
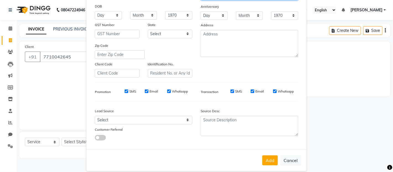
scroll to position [84, 0]
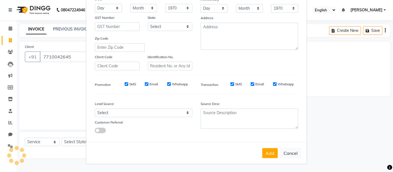
click at [130, 83] on label "SMS" at bounding box center [132, 84] width 7 height 5
click at [128, 83] on input "SMS" at bounding box center [127, 84] width 4 height 4
checkbox input "false"
click at [152, 83] on label "Email" at bounding box center [154, 84] width 9 height 5
click at [148, 83] on input "Email" at bounding box center [147, 84] width 4 height 4
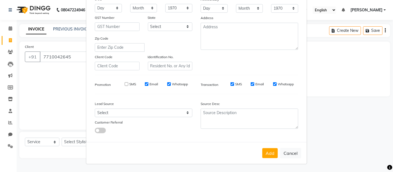
checkbox input "false"
click at [175, 84] on label "Whatsapp" at bounding box center [180, 84] width 16 height 5
click at [171, 84] on input "Whatsapp" at bounding box center [169, 84] width 4 height 4
checkbox input "false"
click at [235, 82] on label "SMS" at bounding box center [238, 84] width 7 height 5
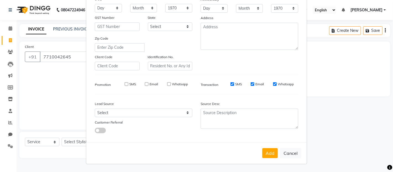
click at [234, 82] on input "SMS" at bounding box center [233, 84] width 4 height 4
checkbox input "false"
click at [257, 85] on label "Email" at bounding box center [259, 84] width 9 height 5
click at [254, 85] on input "Email" at bounding box center [253, 84] width 4 height 4
checkbox input "false"
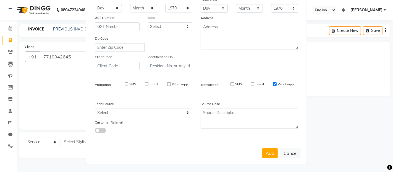
click at [278, 83] on label "Whatsapp" at bounding box center [286, 84] width 16 height 5
click at [277, 83] on input "Whatsapp" at bounding box center [275, 84] width 4 height 4
checkbox input "false"
click at [268, 153] on button "Add" at bounding box center [269, 153] width 15 height 10
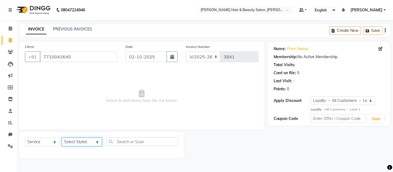
click at [92, 143] on select "Select Stylist [PERSON_NAME] Zibral [PERSON_NAME] [PERSON_NAME] [PERSON_NAME] […" at bounding box center [82, 141] width 40 height 9
click at [62, 138] on select "Select Stylist [PERSON_NAME] Zibral [PERSON_NAME] [PERSON_NAME] [PERSON_NAME] […" at bounding box center [82, 141] width 40 height 9
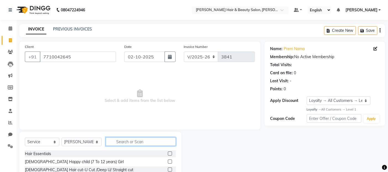
click at [128, 143] on input "text" at bounding box center [141, 141] width 70 height 9
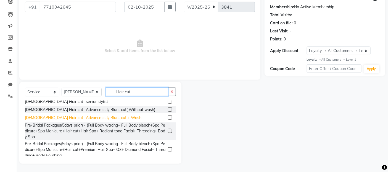
scroll to position [92, 0]
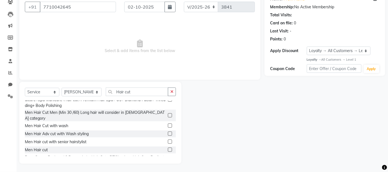
click at [168, 147] on label at bounding box center [170, 149] width 4 height 4
click at [168, 148] on input "checkbox" at bounding box center [170, 150] width 4 height 4
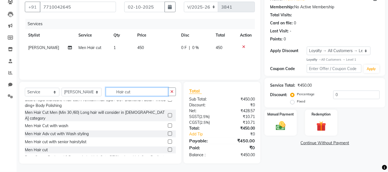
click at [135, 90] on input "Hair cut" at bounding box center [137, 91] width 63 height 9
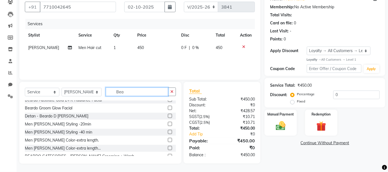
scroll to position [4, 0]
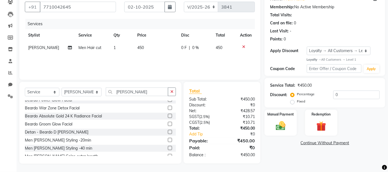
click at [168, 140] on label at bounding box center [170, 140] width 4 height 4
click at [168, 140] on input "checkbox" at bounding box center [170, 140] width 4 height 4
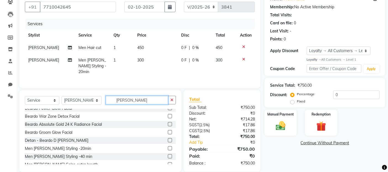
click at [140, 100] on input "[PERSON_NAME]" at bounding box center [137, 100] width 63 height 9
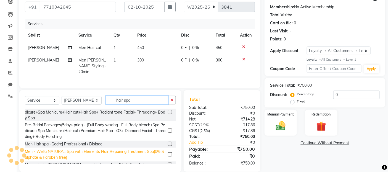
scroll to position [57, 0]
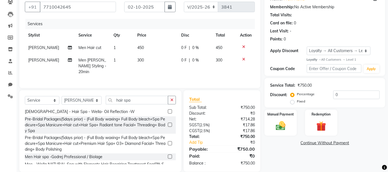
click at [168, 109] on label at bounding box center [170, 111] width 4 height 4
click at [168, 110] on input "checkbox" at bounding box center [170, 112] width 4 height 4
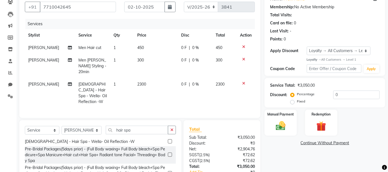
click at [242, 81] on icon at bounding box center [243, 83] width 3 height 4
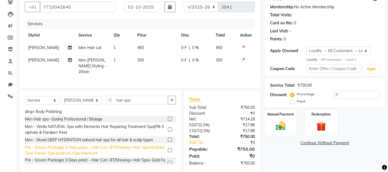
scroll to position [100, 0]
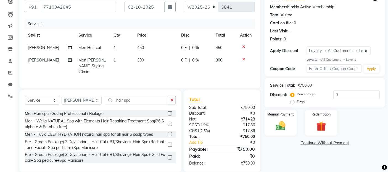
click at [168, 132] on label at bounding box center [170, 134] width 4 height 4
click at [168, 132] on input "checkbox" at bounding box center [170, 134] width 4 height 4
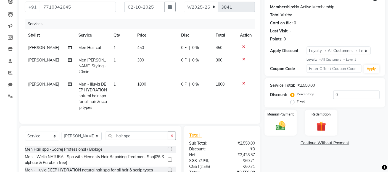
click at [150, 78] on td "1800" at bounding box center [156, 96] width 44 height 36
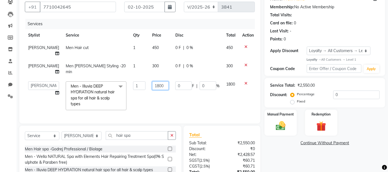
click at [152, 84] on input "1800" at bounding box center [160, 85] width 17 height 9
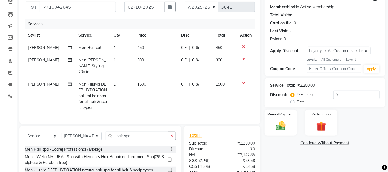
click at [169, 98] on tr "[PERSON_NAME] Men - Illuvia DEEP HYDRATION natural hair spa for all hair & scal…" at bounding box center [140, 96] width 230 height 36
click at [283, 127] on img at bounding box center [281, 126] width 17 height 12
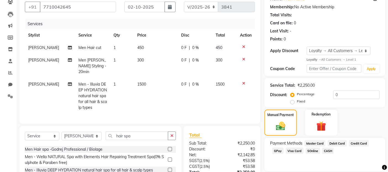
click at [278, 151] on span "GPay" at bounding box center [278, 150] width 11 height 6
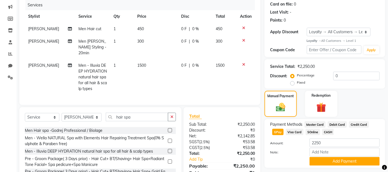
scroll to position [92, 0]
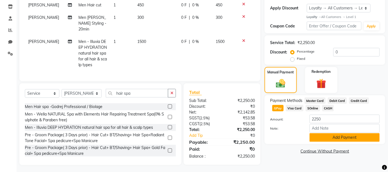
click at [320, 136] on button "Add Payment" at bounding box center [345, 137] width 70 height 9
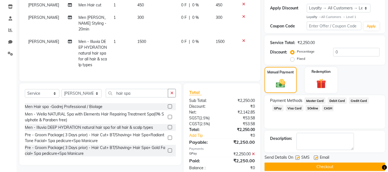
click at [298, 156] on label at bounding box center [298, 157] width 4 height 4
click at [298, 156] on input "checkbox" at bounding box center [298, 158] width 4 height 4
click at [315, 159] on label at bounding box center [316, 157] width 4 height 4
click at [315, 159] on input "checkbox" at bounding box center [316, 158] width 4 height 4
click at [314, 166] on button "Checkout" at bounding box center [325, 166] width 121 height 9
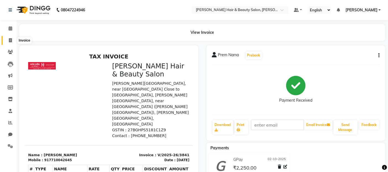
click at [10, 40] on icon at bounding box center [10, 40] width 3 height 4
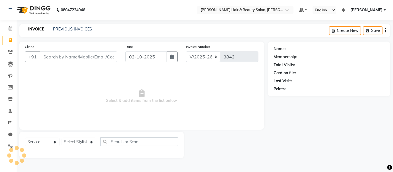
click at [80, 53] on input "Client" at bounding box center [78, 56] width 77 height 11
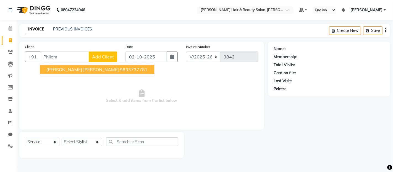
click at [66, 70] on span "[PERSON_NAME] [PERSON_NAME]" at bounding box center [82, 70] width 72 height 6
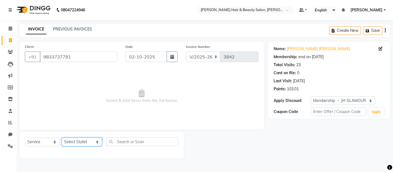
click at [92, 142] on select "Select Stylist [PERSON_NAME] Zibral [PERSON_NAME] [PERSON_NAME] [PERSON_NAME] […" at bounding box center [82, 141] width 40 height 9
click at [62, 138] on select "Select Stylist [PERSON_NAME] Zibral [PERSON_NAME] [PERSON_NAME] [PERSON_NAME] […" at bounding box center [82, 141] width 40 height 9
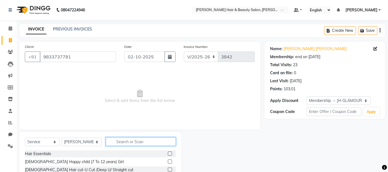
click at [133, 142] on input "text" at bounding box center [141, 141] width 70 height 9
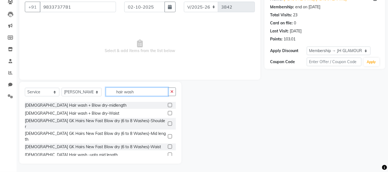
scroll to position [61, 0]
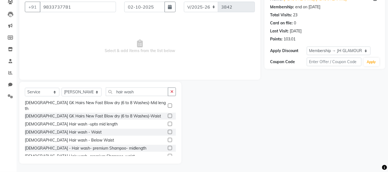
click at [168, 146] on label at bounding box center [170, 148] width 4 height 4
click at [168, 146] on input "checkbox" at bounding box center [170, 148] width 4 height 4
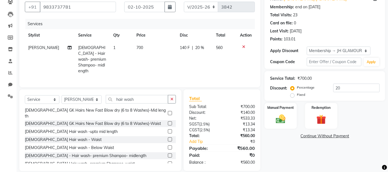
click at [145, 48] on td "700" at bounding box center [154, 59] width 43 height 36
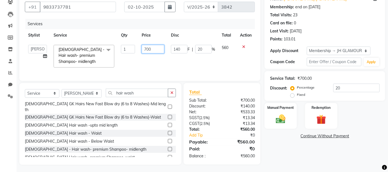
click at [147, 48] on input "700" at bounding box center [153, 49] width 23 height 9
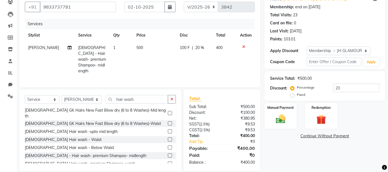
click at [169, 55] on tr "[PERSON_NAME] [DEMOGRAPHIC_DATA] - Hair wash- premium Shampoo- midlength 1 500 …" at bounding box center [140, 59] width 230 height 36
click at [201, 47] on span "20 %" at bounding box center [200, 48] width 9 height 6
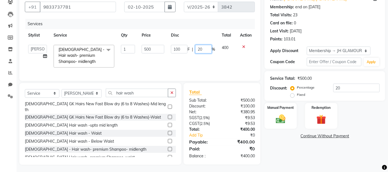
click at [206, 48] on input "20" at bounding box center [203, 49] width 17 height 9
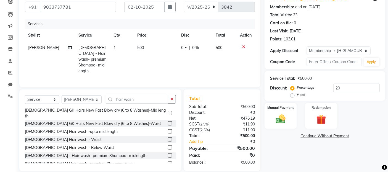
click at [187, 67] on td "0 F | 0 %" at bounding box center [195, 59] width 35 height 36
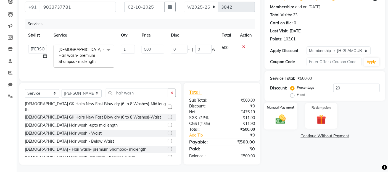
click at [283, 121] on img at bounding box center [281, 119] width 17 height 12
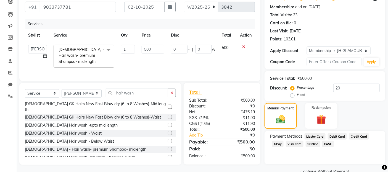
click at [277, 144] on span "GPay" at bounding box center [278, 143] width 11 height 6
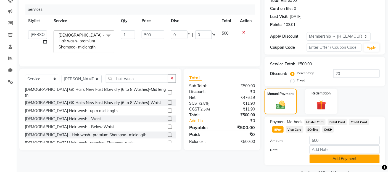
scroll to position [78, 0]
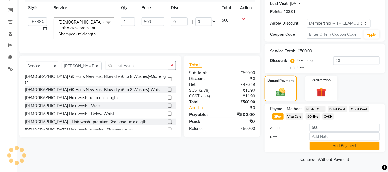
click at [339, 145] on button "Add Payment" at bounding box center [345, 145] width 70 height 9
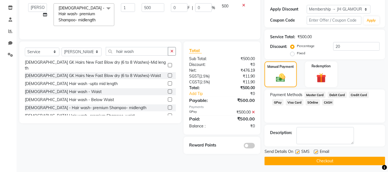
scroll to position [93, 0]
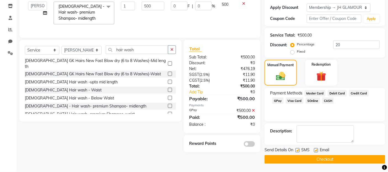
click at [297, 150] on label at bounding box center [298, 150] width 4 height 4
click at [297, 150] on input "checkbox" at bounding box center [298, 150] width 4 height 4
click at [317, 150] on label at bounding box center [316, 150] width 4 height 4
click at [317, 150] on input "checkbox" at bounding box center [316, 150] width 4 height 4
click at [316, 156] on button "Checkout" at bounding box center [325, 159] width 121 height 9
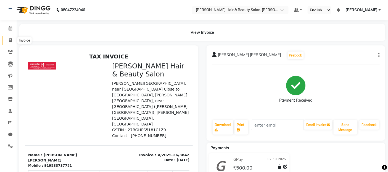
click at [11, 41] on icon at bounding box center [10, 40] width 3 height 4
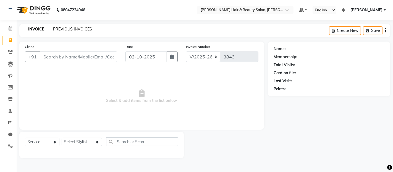
click at [73, 27] on link "PREVIOUS INVOICES" at bounding box center [72, 29] width 39 height 5
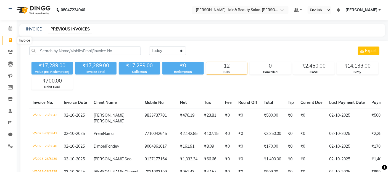
click at [10, 39] on icon at bounding box center [10, 40] width 3 height 4
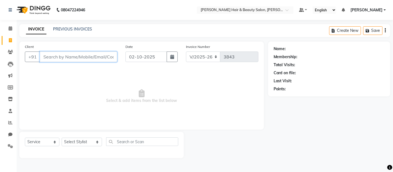
click at [74, 57] on input "Client" at bounding box center [78, 56] width 77 height 11
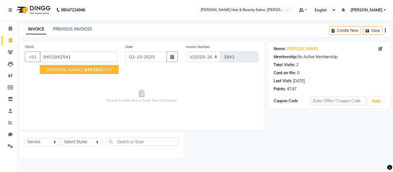
click at [64, 72] on span "[PERSON_NAME]" at bounding box center [64, 70] width 36 height 6
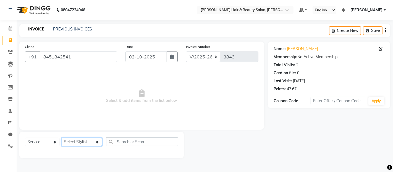
click at [90, 140] on select "Select Stylist [PERSON_NAME] Zibral [PERSON_NAME] [PERSON_NAME] [PERSON_NAME] […" at bounding box center [82, 141] width 40 height 9
click at [62, 138] on select "Select Stylist [PERSON_NAME] Zibral [PERSON_NAME] [PERSON_NAME] [PERSON_NAME] […" at bounding box center [82, 141] width 40 height 9
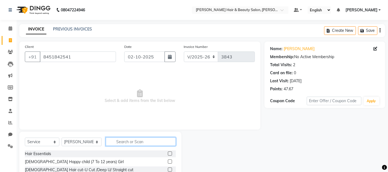
click at [120, 139] on input "text" at bounding box center [141, 141] width 70 height 9
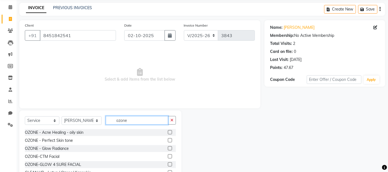
scroll to position [50, 0]
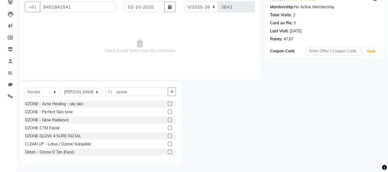
click at [168, 113] on label at bounding box center [170, 111] width 4 height 4
click at [168, 113] on input "checkbox" at bounding box center [170, 112] width 4 height 4
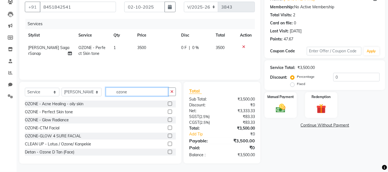
click at [133, 89] on input "ozone" at bounding box center [137, 91] width 63 height 9
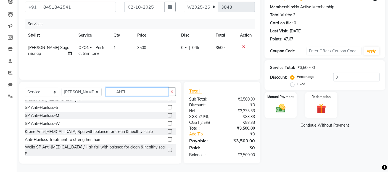
scroll to position [31, 0]
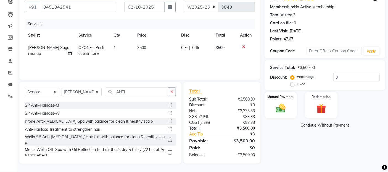
click at [168, 120] on label at bounding box center [170, 121] width 4 height 4
click at [168, 120] on input "checkbox" at bounding box center [170, 121] width 4 height 4
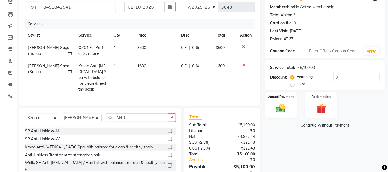
click at [147, 66] on td "1600" at bounding box center [156, 78] width 44 height 36
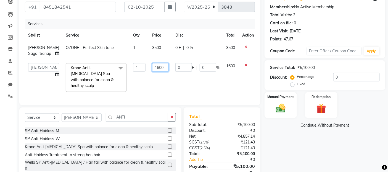
click at [155, 71] on input "1600" at bounding box center [160, 67] width 17 height 9
click at [185, 90] on div "Services Stylist Service Qty Price Disc Total Action [PERSON_NAME] Saga rSanap …" at bounding box center [140, 59] width 230 height 81
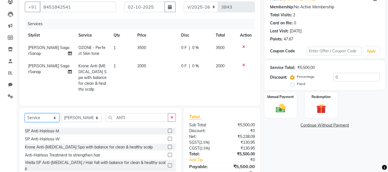
click at [56, 118] on select "Select Service Product Membership Package Voucher Prepaid Gift Card" at bounding box center [42, 117] width 35 height 9
click at [25, 113] on select "Select Service Product Membership Package Voucher Prepaid Gift Card" at bounding box center [42, 117] width 35 height 9
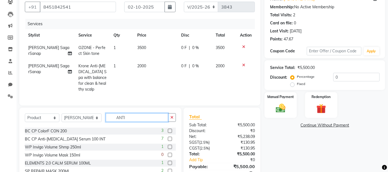
click at [132, 117] on input "ANTI" at bounding box center [137, 117] width 63 height 9
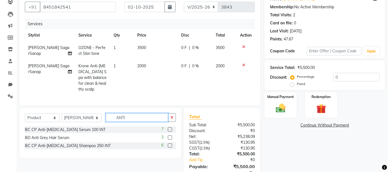
scroll to position [0, 0]
click at [170, 127] on label at bounding box center [170, 129] width 4 height 4
click at [170, 128] on input "checkbox" at bounding box center [170, 130] width 4 height 4
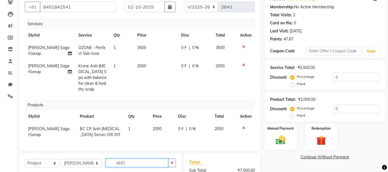
click at [127, 162] on input "ANTI" at bounding box center [137, 162] width 63 height 9
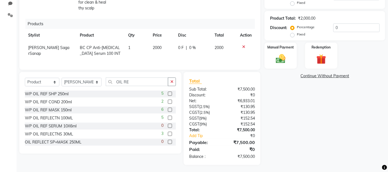
click at [168, 116] on label at bounding box center [170, 118] width 4 height 4
click at [168, 116] on input "checkbox" at bounding box center [170, 118] width 4 height 4
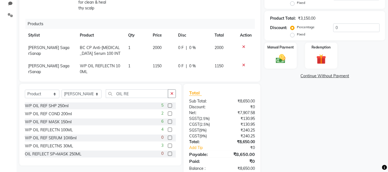
click at [159, 66] on td "1150" at bounding box center [162, 69] width 25 height 18
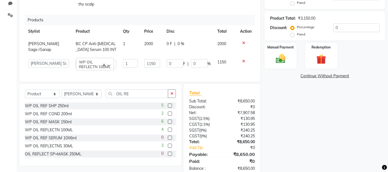
scroll to position [9, 0]
drag, startPoint x: 150, startPoint y: 59, endPoint x: 165, endPoint y: 49, distance: 17.6
click at [151, 59] on input "1150" at bounding box center [153, 63] width 16 height 9
click at [215, 65] on td "1150" at bounding box center [226, 64] width 23 height 16
click at [172, 59] on input "0" at bounding box center [175, 63] width 17 height 9
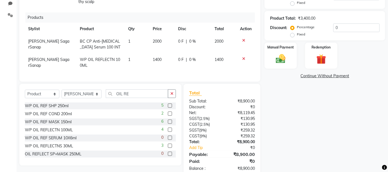
click at [189, 57] on span "0 %" at bounding box center [192, 60] width 7 height 6
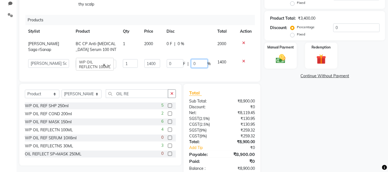
click at [193, 59] on input "0" at bounding box center [199, 63] width 17 height 9
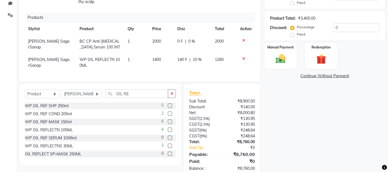
click at [191, 46] on td "0 F | 0 %" at bounding box center [193, 44] width 38 height 18
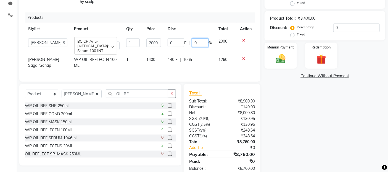
click at [196, 38] on input "0" at bounding box center [200, 42] width 17 height 9
click at [195, 46] on td "0 F | 10 %" at bounding box center [189, 44] width 51 height 18
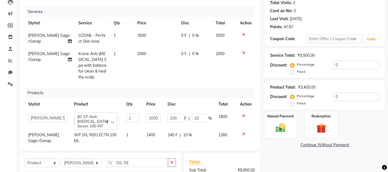
scroll to position [39, 0]
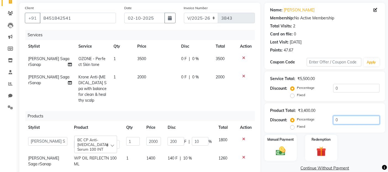
click at [343, 117] on input "0" at bounding box center [357, 120] width 46 height 9
click at [231, 96] on td "2000" at bounding box center [225, 89] width 24 height 36
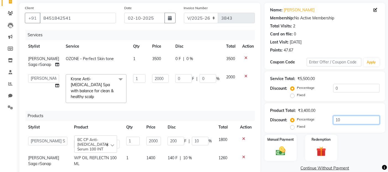
click at [356, 117] on input "10" at bounding box center [357, 120] width 46 height 9
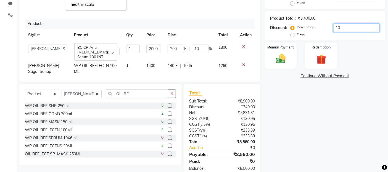
scroll to position [144, 0]
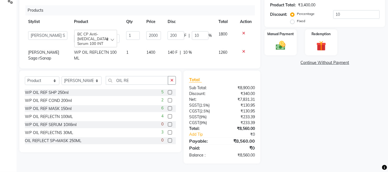
click at [201, 46] on td "140 F | 10 %" at bounding box center [189, 55] width 51 height 18
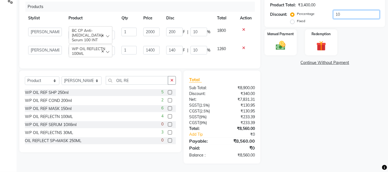
click at [353, 11] on input "10" at bounding box center [357, 14] width 46 height 9
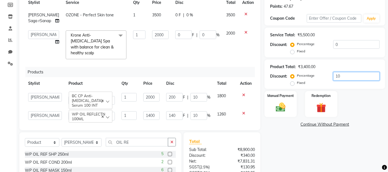
scroll to position [52, 0]
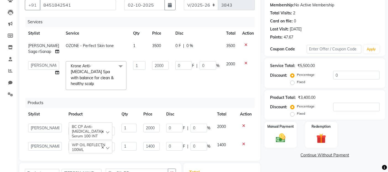
click at [201, 82] on td "0 F | 0 %" at bounding box center [197, 75] width 51 height 35
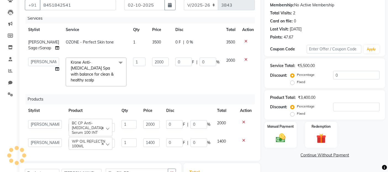
scroll to position [0, 0]
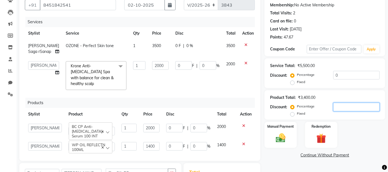
click at [357, 105] on input "number" at bounding box center [357, 107] width 46 height 9
click at [213, 79] on td "0 F | 0 %" at bounding box center [197, 75] width 51 height 35
click at [206, 45] on div "0 F | 0 %" at bounding box center [198, 46] width 44 height 6
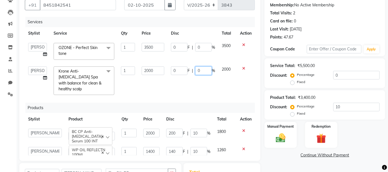
click at [201, 70] on input "0" at bounding box center [203, 70] width 17 height 9
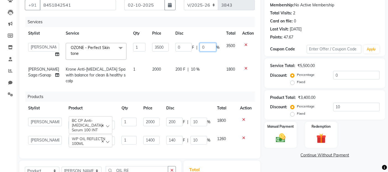
click at [201, 48] on input "0" at bounding box center [208, 47] width 17 height 9
click at [213, 76] on tr "[PERSON_NAME] Saga rSanap Krone Anti-[MEDICAL_DATA] Spa with balance for clean …" at bounding box center [141, 75] width 233 height 24
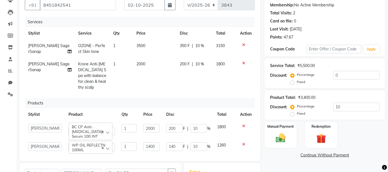
scroll to position [9, 0]
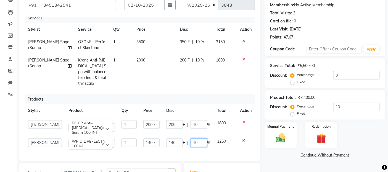
click at [195, 138] on input "10" at bounding box center [199, 142] width 17 height 9
click at [207, 145] on td "140 F | %" at bounding box center [188, 143] width 51 height 16
click at [152, 138] on input "1400" at bounding box center [151, 142] width 16 height 9
click at [188, 83] on td "200 F | 10 %" at bounding box center [195, 72] width 36 height 36
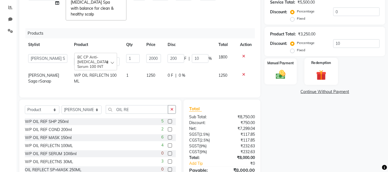
scroll to position [144, 0]
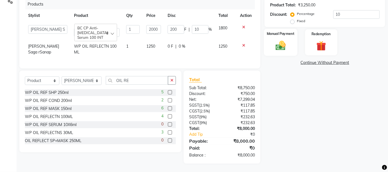
click at [283, 48] on img at bounding box center [281, 46] width 17 height 12
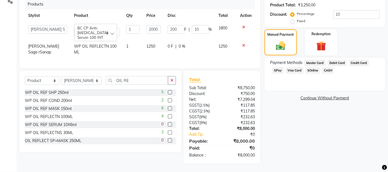
click at [278, 70] on span "GPay" at bounding box center [278, 70] width 11 height 6
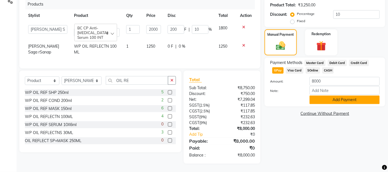
click at [332, 103] on button "Add Payment" at bounding box center [345, 99] width 70 height 9
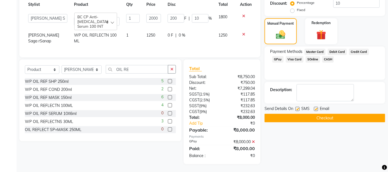
scroll to position [156, 0]
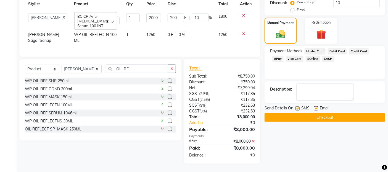
click at [299, 107] on label at bounding box center [298, 108] width 4 height 4
click at [299, 107] on input "checkbox" at bounding box center [298, 109] width 4 height 4
click at [314, 109] on label at bounding box center [316, 108] width 4 height 4
click at [314, 109] on input "checkbox" at bounding box center [316, 109] width 4 height 4
click at [319, 114] on button "Checkout" at bounding box center [325, 117] width 121 height 9
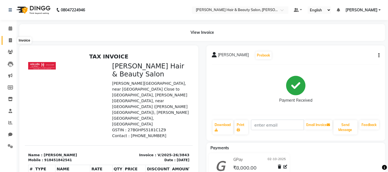
click at [9, 41] on icon at bounding box center [10, 40] width 3 height 4
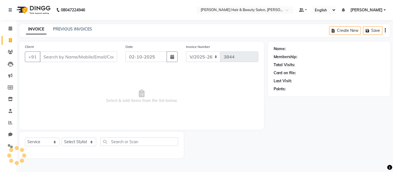
click at [61, 59] on input "Client" at bounding box center [78, 56] width 77 height 11
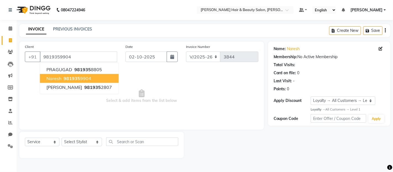
click at [60, 79] on span "Naresh" at bounding box center [53, 78] width 15 height 6
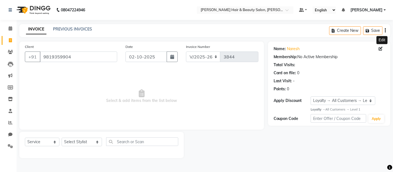
click at [380, 49] on icon at bounding box center [381, 49] width 4 height 4
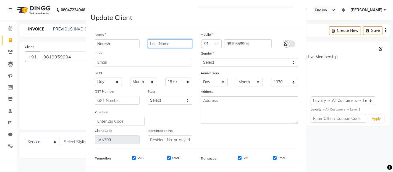
click at [169, 40] on input "text" at bounding box center [170, 43] width 45 height 9
click at [244, 158] on label "SMS" at bounding box center [246, 157] width 7 height 5
click at [242, 158] on input "SMS" at bounding box center [240, 158] width 4 height 4
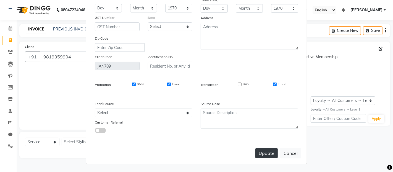
click at [262, 151] on button "Update" at bounding box center [266, 153] width 22 height 10
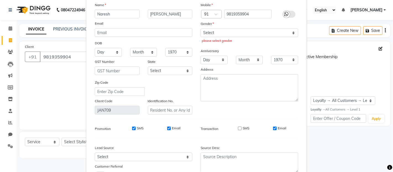
scroll to position [0, 0]
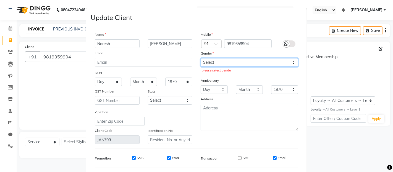
click at [292, 62] on select "Select [DEMOGRAPHIC_DATA] [DEMOGRAPHIC_DATA] Other Prefer Not To Say" at bounding box center [250, 62] width 98 height 9
click at [201, 58] on select "Select [DEMOGRAPHIC_DATA] [DEMOGRAPHIC_DATA] Other Prefer Not To Say" at bounding box center [250, 62] width 98 height 9
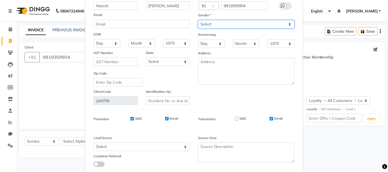
scroll to position [74, 0]
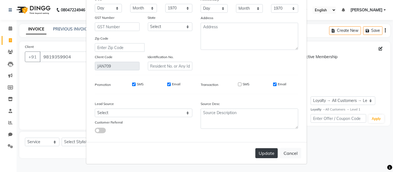
click at [263, 152] on button "Update" at bounding box center [266, 153] width 22 height 10
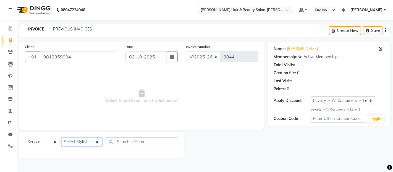
click at [90, 139] on select "Select Stylist [PERSON_NAME] Zibral [PERSON_NAME] [PERSON_NAME] [PERSON_NAME] […" at bounding box center [82, 141] width 40 height 9
click at [62, 138] on select "Select Stylist [PERSON_NAME] Zibral [PERSON_NAME] [PERSON_NAME] [PERSON_NAME] […" at bounding box center [82, 141] width 40 height 9
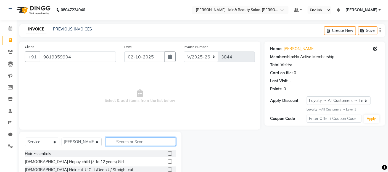
click at [145, 139] on input "text" at bounding box center [141, 141] width 70 height 9
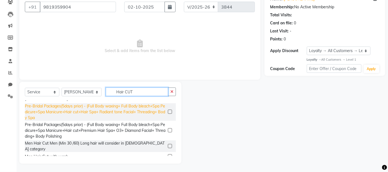
scroll to position [111, 0]
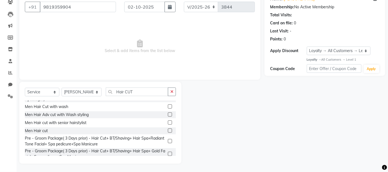
click at [168, 128] on label at bounding box center [170, 130] width 4 height 4
click at [168, 129] on input "checkbox" at bounding box center [170, 131] width 4 height 4
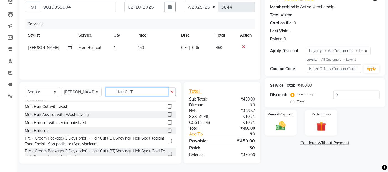
click at [141, 92] on input "Hair CUT" at bounding box center [137, 91] width 63 height 9
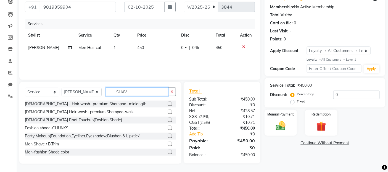
scroll to position [49, 0]
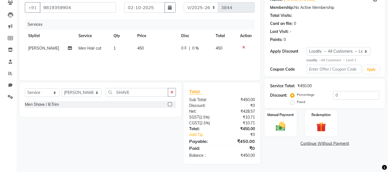
click at [136, 115] on div "Select Service Product Membership Package Voucher Prepaid Gift Card Select Styl…" at bounding box center [100, 99] width 162 height 34
click at [171, 104] on label at bounding box center [170, 104] width 4 height 4
click at [171, 104] on input "checkbox" at bounding box center [170, 105] width 4 height 4
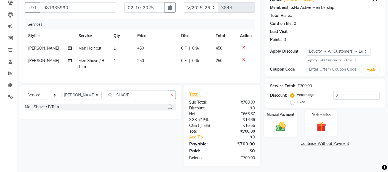
click at [285, 130] on img at bounding box center [281, 127] width 17 height 12
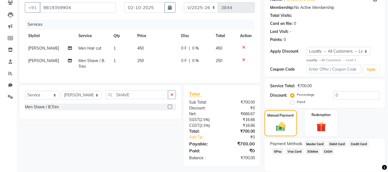
click at [281, 152] on span "GPay" at bounding box center [278, 151] width 11 height 6
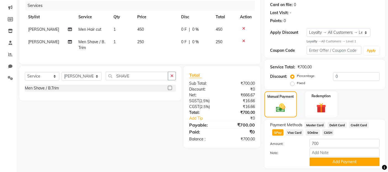
scroll to position [84, 0]
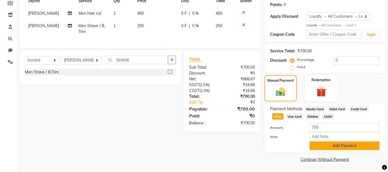
click at [317, 148] on button "Add Payment" at bounding box center [345, 145] width 70 height 9
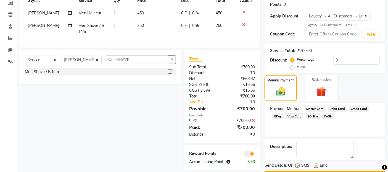
click at [297, 165] on label at bounding box center [298, 165] width 4 height 4
click at [297, 165] on input "checkbox" at bounding box center [298, 166] width 4 height 4
click at [316, 166] on label at bounding box center [316, 165] width 4 height 4
click at [316, 166] on input "checkbox" at bounding box center [316, 166] width 4 height 4
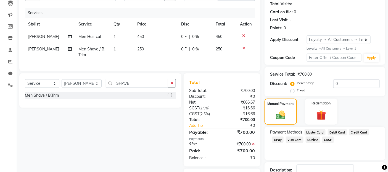
scroll to position [100, 0]
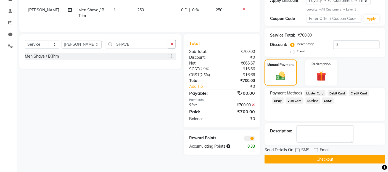
click at [315, 160] on button "Checkout" at bounding box center [325, 159] width 121 height 9
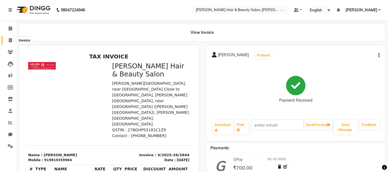
click at [9, 41] on icon at bounding box center [10, 40] width 3 height 4
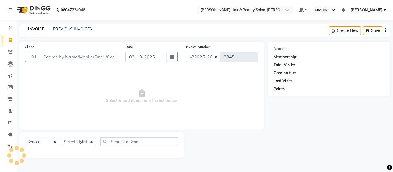
click at [99, 59] on input "Client" at bounding box center [78, 56] width 77 height 11
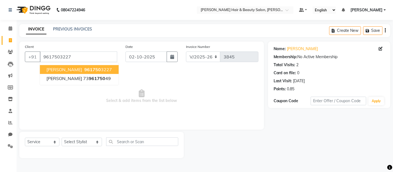
click at [84, 69] on span "961750" at bounding box center [92, 70] width 17 height 6
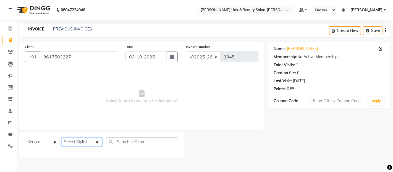
click at [92, 141] on select "Select Stylist [PERSON_NAME] Zibral [PERSON_NAME] [PERSON_NAME] [PERSON_NAME] […" at bounding box center [82, 141] width 40 height 9
click at [62, 138] on select "Select Stylist [PERSON_NAME] Zibral [PERSON_NAME] [PERSON_NAME] [PERSON_NAME] […" at bounding box center [82, 141] width 40 height 9
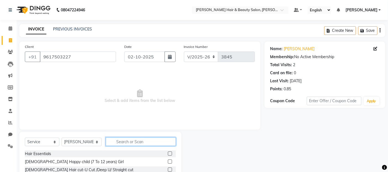
click at [128, 142] on input "text" at bounding box center [141, 141] width 70 height 9
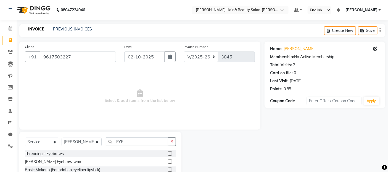
click at [170, 153] on label at bounding box center [170, 153] width 4 height 4
click at [170, 153] on input "checkbox" at bounding box center [170, 154] width 4 height 4
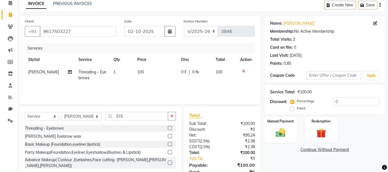
scroll to position [49, 0]
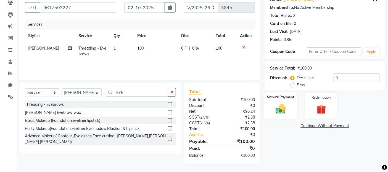
click at [283, 110] on img at bounding box center [281, 109] width 17 height 12
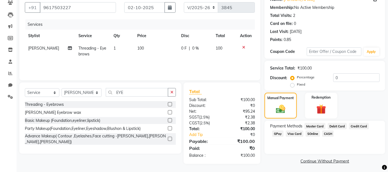
click at [277, 133] on span "GPay" at bounding box center [278, 133] width 11 height 6
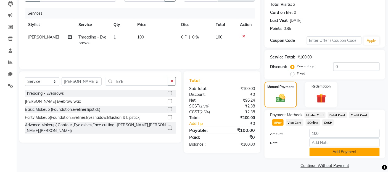
scroll to position [67, 0]
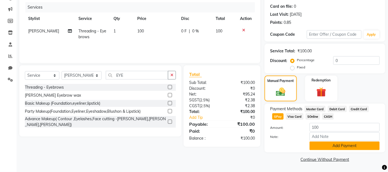
click at [338, 144] on button "Add Payment" at bounding box center [345, 145] width 70 height 9
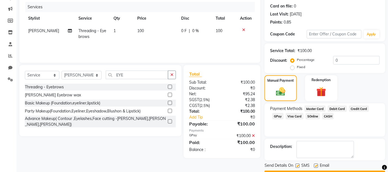
scroll to position [82, 0]
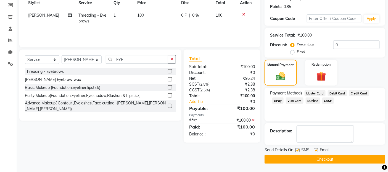
click at [299, 151] on label at bounding box center [298, 150] width 4 height 4
click at [299, 151] on input "checkbox" at bounding box center [298, 150] width 4 height 4
click at [315, 150] on label at bounding box center [316, 150] width 4 height 4
click at [315, 150] on input "checkbox" at bounding box center [316, 150] width 4 height 4
click at [315, 157] on button "Checkout" at bounding box center [325, 159] width 121 height 9
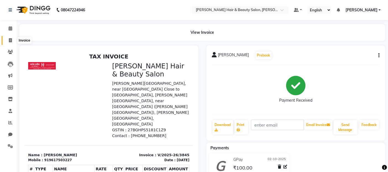
click at [11, 39] on icon at bounding box center [10, 40] width 3 height 4
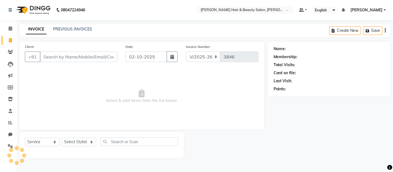
click at [77, 55] on input "Client" at bounding box center [78, 56] width 77 height 11
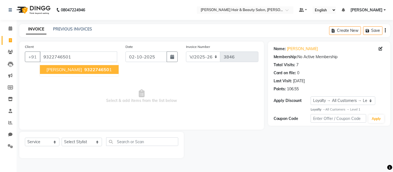
click at [68, 72] on span "[PERSON_NAME]" at bounding box center [64, 70] width 36 height 6
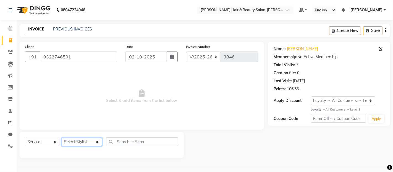
click at [91, 143] on select "Select Stylist [PERSON_NAME] Zibral [PERSON_NAME] [PERSON_NAME] [PERSON_NAME] […" at bounding box center [82, 141] width 40 height 9
click at [62, 138] on select "Select Stylist [PERSON_NAME] Zibral [PERSON_NAME] [PERSON_NAME] [PERSON_NAME] […" at bounding box center [82, 141] width 40 height 9
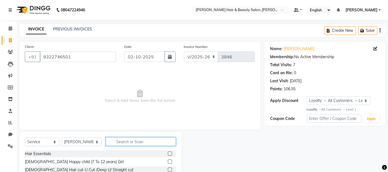
click at [122, 142] on input "text" at bounding box center [141, 141] width 70 height 9
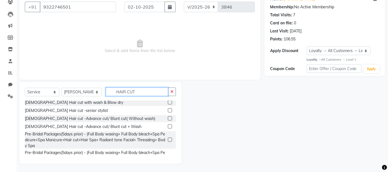
scroll to position [92, 0]
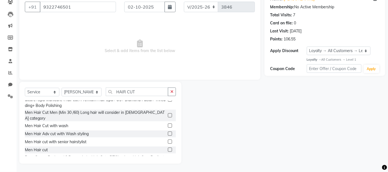
click at [168, 147] on label at bounding box center [170, 149] width 4 height 4
click at [168, 148] on input "checkbox" at bounding box center [170, 150] width 4 height 4
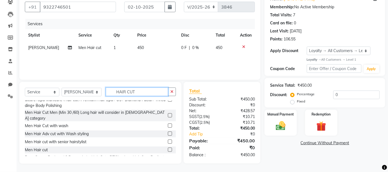
click at [142, 90] on input "HAIR CUT" at bounding box center [137, 91] width 63 height 9
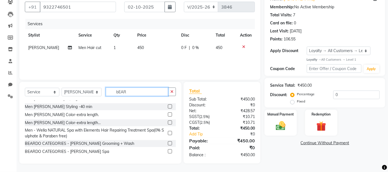
scroll to position [33, 0]
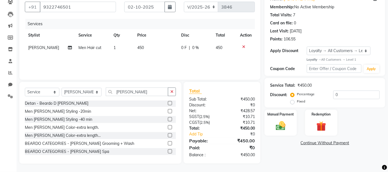
click at [168, 111] on label at bounding box center [170, 111] width 4 height 4
click at [168, 111] on input "checkbox" at bounding box center [170, 111] width 4 height 4
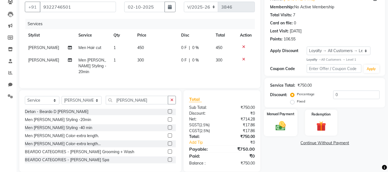
click at [279, 129] on img at bounding box center [281, 126] width 17 height 12
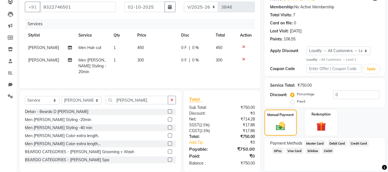
click at [335, 144] on span "Debit Card" at bounding box center [337, 143] width 19 height 6
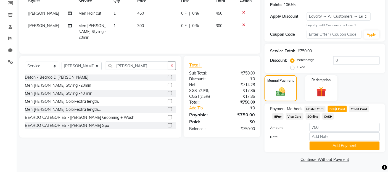
scroll to position [84, 0]
click at [329, 148] on button "Add Payment" at bounding box center [345, 145] width 70 height 9
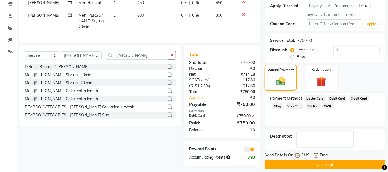
scroll to position [100, 0]
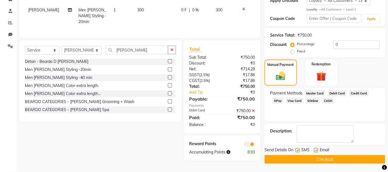
click at [298, 150] on label at bounding box center [298, 150] width 4 height 4
click at [298, 150] on input "checkbox" at bounding box center [298, 150] width 4 height 4
click at [316, 150] on label at bounding box center [316, 150] width 4 height 4
click at [316, 150] on input "checkbox" at bounding box center [316, 150] width 4 height 4
click at [316, 160] on button "Checkout" at bounding box center [325, 159] width 121 height 9
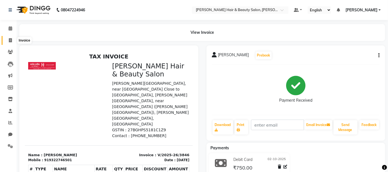
click at [9, 39] on icon at bounding box center [10, 40] width 3 height 4
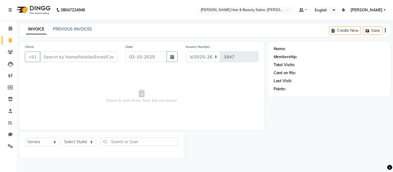
click at [79, 56] on input "Client" at bounding box center [78, 56] width 77 height 11
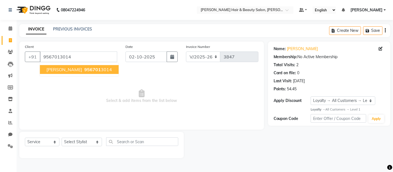
click at [62, 73] on button "[PERSON_NAME] 956701 3014" at bounding box center [79, 69] width 79 height 9
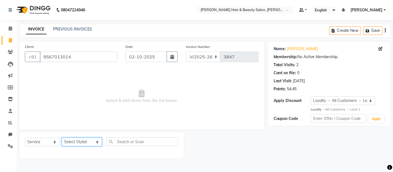
click at [90, 144] on select "Select Stylist [PERSON_NAME] Zibral [PERSON_NAME] [PERSON_NAME] [PERSON_NAME] […" at bounding box center [82, 141] width 40 height 9
click at [62, 138] on select "Select Stylist [PERSON_NAME] Zibral [PERSON_NAME] [PERSON_NAME] [PERSON_NAME] […" at bounding box center [82, 141] width 40 height 9
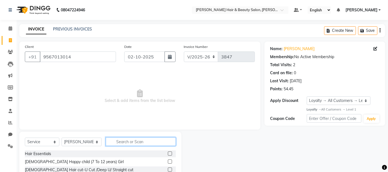
click at [134, 140] on input "text" at bounding box center [141, 141] width 70 height 9
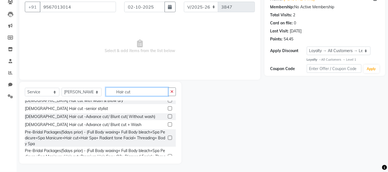
scroll to position [92, 0]
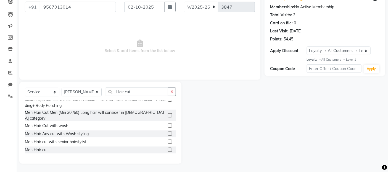
click at [168, 147] on label at bounding box center [170, 149] width 4 height 4
click at [168, 148] on input "checkbox" at bounding box center [170, 150] width 4 height 4
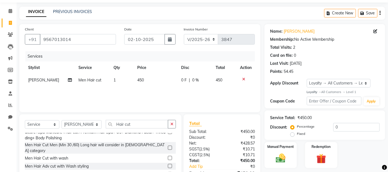
scroll to position [50, 0]
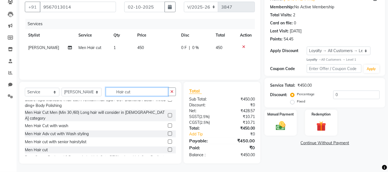
click at [146, 90] on input "Hair cut" at bounding box center [137, 91] width 63 height 9
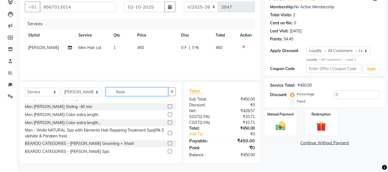
scroll to position [33, 0]
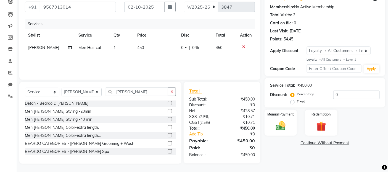
click at [168, 110] on label at bounding box center [170, 111] width 4 height 4
click at [168, 110] on input "checkbox" at bounding box center [170, 111] width 4 height 4
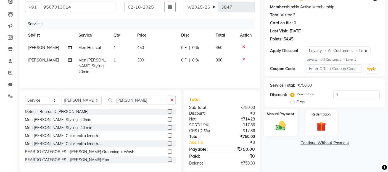
click at [280, 126] on img at bounding box center [281, 126] width 17 height 12
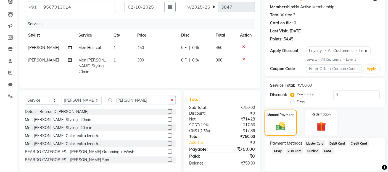
click at [280, 148] on span "GPay" at bounding box center [278, 150] width 11 height 6
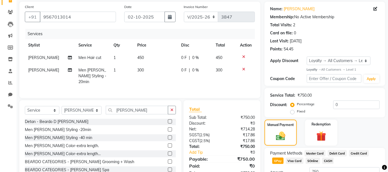
scroll to position [84, 0]
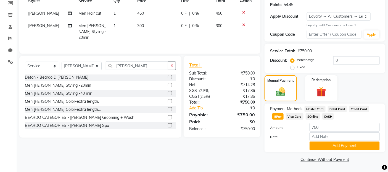
click at [275, 115] on span "GPay" at bounding box center [278, 116] width 11 height 6
click at [294, 127] on label "Amount:" at bounding box center [285, 127] width 39 height 5
click at [322, 146] on button "Add Payment" at bounding box center [345, 145] width 70 height 9
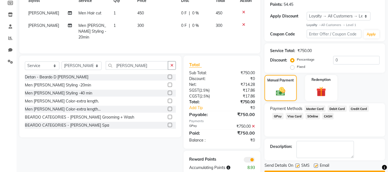
click at [299, 166] on label at bounding box center [298, 165] width 4 height 4
click at [299, 166] on input "checkbox" at bounding box center [298, 166] width 4 height 4
click at [317, 166] on label at bounding box center [316, 165] width 4 height 4
click at [317, 166] on input "checkbox" at bounding box center [316, 166] width 4 height 4
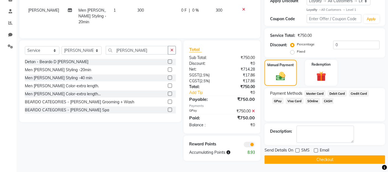
scroll to position [100, 0]
click at [316, 158] on button "Checkout" at bounding box center [325, 159] width 121 height 9
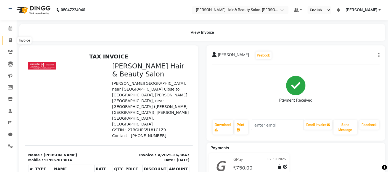
click at [9, 40] on icon at bounding box center [10, 40] width 3 height 4
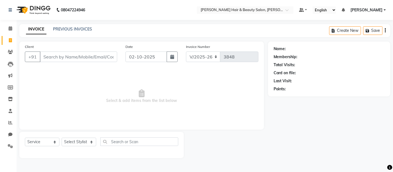
click at [57, 56] on input "Client" at bounding box center [78, 56] width 77 height 11
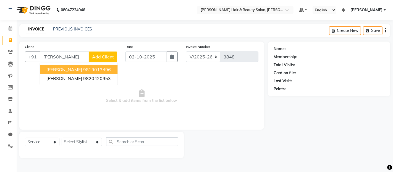
click at [66, 68] on span "[PERSON_NAME]" at bounding box center [64, 70] width 36 height 6
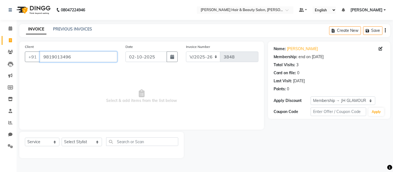
click at [79, 55] on input "9819013496" at bounding box center [78, 56] width 77 height 11
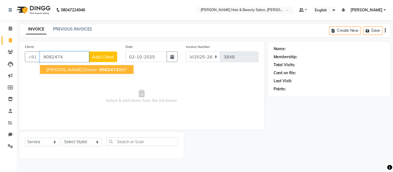
click at [99, 67] on span "9082474" at bounding box center [108, 70] width 19 height 6
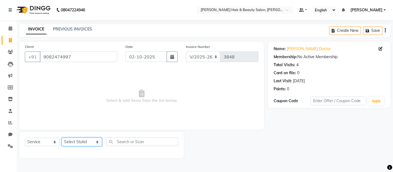
click at [92, 142] on select "Select Stylist [PERSON_NAME] Zibral [PERSON_NAME] [PERSON_NAME] [PERSON_NAME] […" at bounding box center [82, 141] width 40 height 9
click at [62, 138] on select "Select Stylist [PERSON_NAME] Zibral [PERSON_NAME] [PERSON_NAME] [PERSON_NAME] […" at bounding box center [82, 141] width 40 height 9
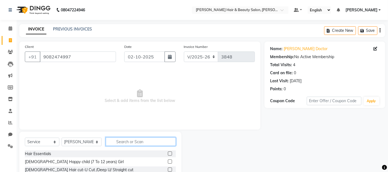
click at [139, 138] on input "text" at bounding box center [141, 141] width 70 height 9
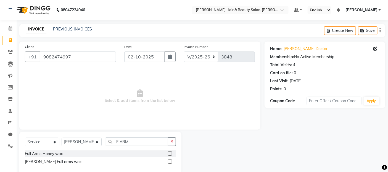
click at [171, 161] on label at bounding box center [170, 161] width 4 height 4
click at [171, 161] on input "checkbox" at bounding box center [170, 162] width 4 height 4
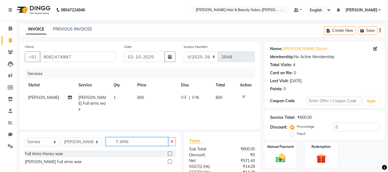
click at [135, 140] on input "F ARM" at bounding box center [137, 141] width 63 height 9
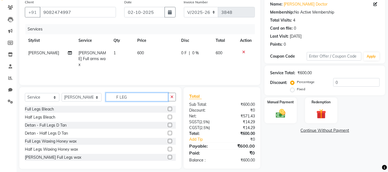
scroll to position [50, 0]
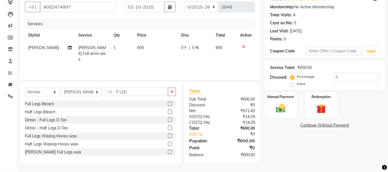
click at [168, 152] on label at bounding box center [170, 152] width 4 height 4
click at [168, 152] on input "checkbox" at bounding box center [170, 152] width 4 height 4
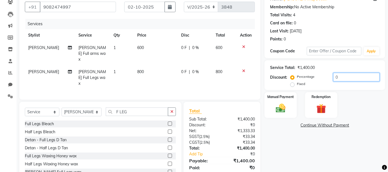
click at [352, 75] on input "0" at bounding box center [357, 77] width 46 height 9
click at [367, 94] on div "Manual Payment Redemption" at bounding box center [325, 105] width 129 height 26
click at [280, 111] on img at bounding box center [281, 108] width 17 height 12
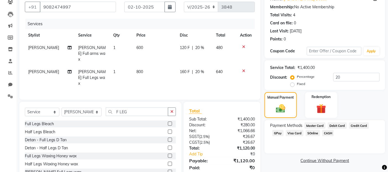
click at [281, 132] on span "GPay" at bounding box center [278, 133] width 11 height 6
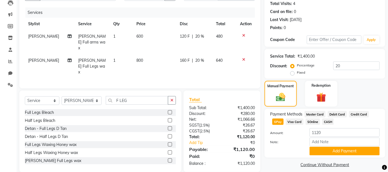
scroll to position [67, 0]
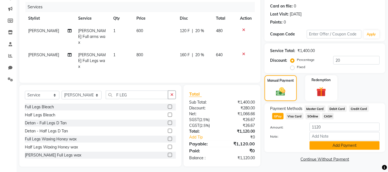
click at [338, 146] on button "Add Payment" at bounding box center [345, 145] width 70 height 9
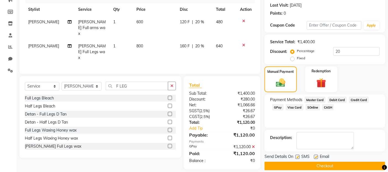
scroll to position [82, 0]
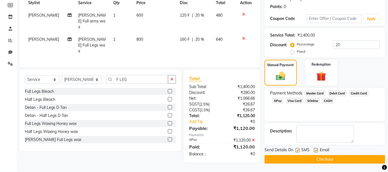
click at [297, 151] on label at bounding box center [298, 150] width 4 height 4
click at [297, 151] on input "checkbox" at bounding box center [298, 150] width 4 height 4
click at [315, 151] on label at bounding box center [316, 150] width 4 height 4
click at [315, 151] on input "checkbox" at bounding box center [316, 150] width 4 height 4
click at [319, 159] on button "Checkout" at bounding box center [325, 159] width 121 height 9
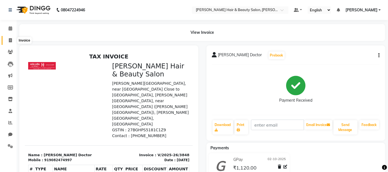
click at [8, 39] on span at bounding box center [11, 40] width 10 height 6
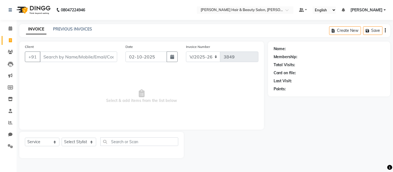
click at [52, 58] on input "Client" at bounding box center [78, 56] width 77 height 11
click at [50, 56] on input "9830164962" at bounding box center [64, 56] width 49 height 11
click at [48, 55] on input "9830164962" at bounding box center [64, 56] width 49 height 11
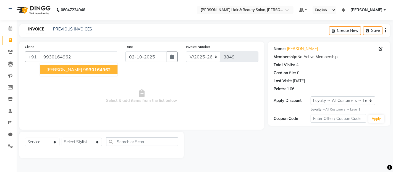
click at [59, 69] on span "[PERSON_NAME]" at bounding box center [64, 70] width 36 height 6
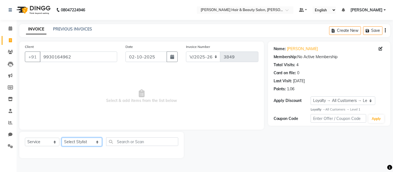
click at [90, 140] on select "Select Stylist [PERSON_NAME] Zibral [PERSON_NAME] [PERSON_NAME] [PERSON_NAME] […" at bounding box center [82, 141] width 40 height 9
click at [62, 138] on select "Select Stylist [PERSON_NAME] Zibral [PERSON_NAME] [PERSON_NAME] [PERSON_NAME] […" at bounding box center [82, 141] width 40 height 9
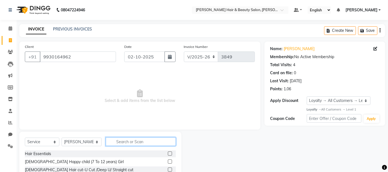
click at [126, 140] on input "text" at bounding box center [141, 141] width 70 height 9
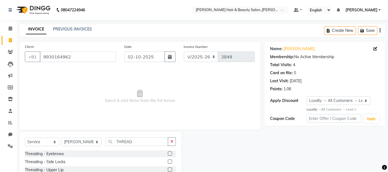
click at [168, 153] on label at bounding box center [170, 153] width 4 height 4
click at [168, 153] on input "checkbox" at bounding box center [170, 154] width 4 height 4
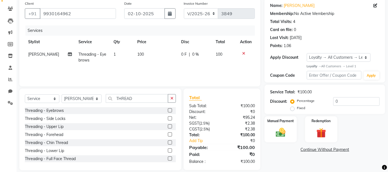
scroll to position [50, 0]
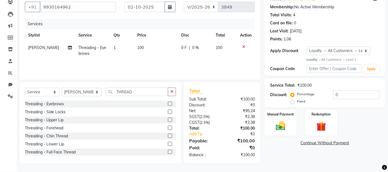
click at [168, 120] on label at bounding box center [170, 119] width 4 height 4
click at [168, 120] on input "checkbox" at bounding box center [170, 120] width 4 height 4
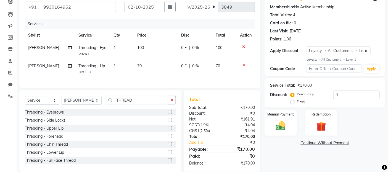
click at [168, 146] on label at bounding box center [170, 144] width 4 height 4
click at [168, 146] on input "checkbox" at bounding box center [170, 144] width 4 height 4
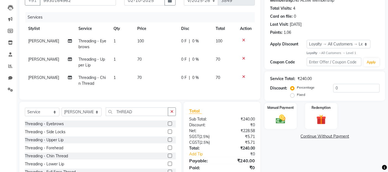
scroll to position [81, 0]
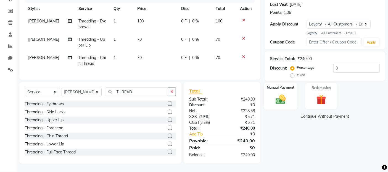
click at [281, 96] on img at bounding box center [281, 99] width 17 height 12
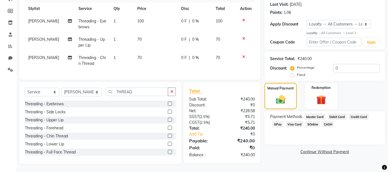
click at [278, 121] on span "GPay" at bounding box center [278, 124] width 11 height 6
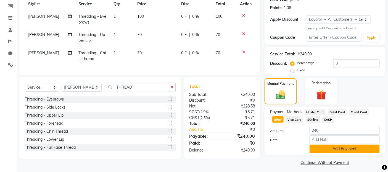
click at [329, 151] on button "Add Payment" at bounding box center [345, 148] width 70 height 9
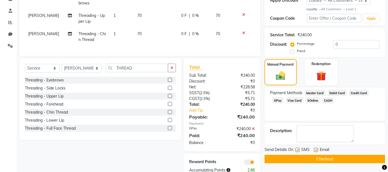
scroll to position [119, 0]
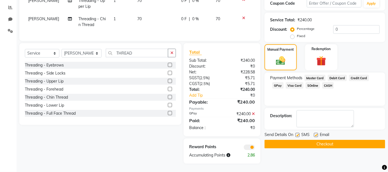
click at [298, 133] on label at bounding box center [298, 135] width 4 height 4
click at [298, 133] on input "checkbox" at bounding box center [298, 135] width 4 height 4
click at [317, 133] on label at bounding box center [316, 135] width 4 height 4
click at [317, 133] on input "checkbox" at bounding box center [316, 135] width 4 height 4
click at [318, 140] on button "Checkout" at bounding box center [325, 144] width 121 height 9
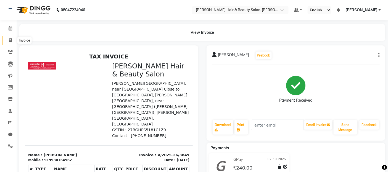
click at [12, 40] on span at bounding box center [11, 40] width 10 height 6
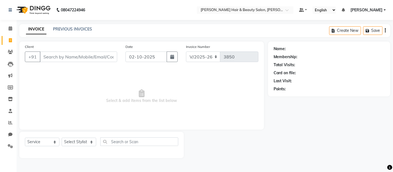
click at [74, 51] on input "Client" at bounding box center [78, 56] width 77 height 11
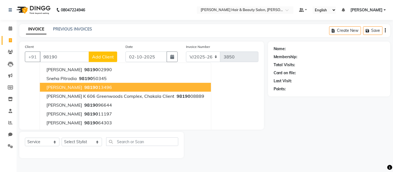
click at [84, 87] on span "98190" at bounding box center [91, 87] width 14 height 6
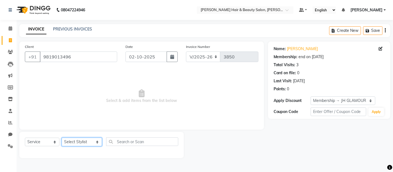
click at [89, 142] on select "Select Stylist [PERSON_NAME] Zibral [PERSON_NAME] [PERSON_NAME] [PERSON_NAME] […" at bounding box center [82, 141] width 40 height 9
click at [62, 138] on select "Select Stylist [PERSON_NAME] Zibral [PERSON_NAME] [PERSON_NAME] [PERSON_NAME] […" at bounding box center [82, 141] width 40 height 9
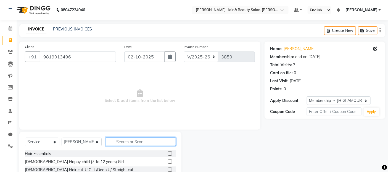
click at [128, 140] on input "text" at bounding box center [141, 141] width 70 height 9
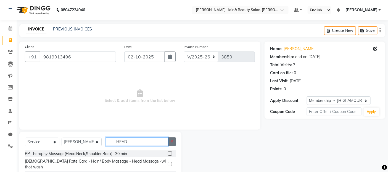
scroll to position [50, 0]
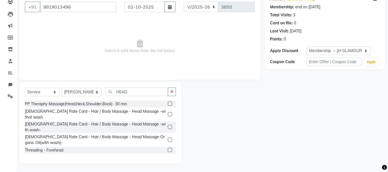
click at [168, 156] on label at bounding box center [170, 158] width 4 height 4
click at [168, 156] on input "checkbox" at bounding box center [170, 158] width 4 height 4
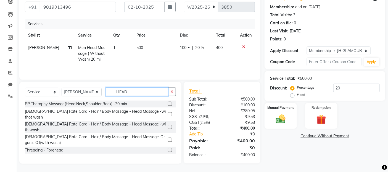
click at [127, 91] on input "HEAD" at bounding box center [137, 91] width 63 height 9
click at [92, 94] on select "Select Stylist [PERSON_NAME] Zibral [PERSON_NAME] [PERSON_NAME] [PERSON_NAME] […" at bounding box center [82, 92] width 40 height 9
click at [62, 88] on select "Select Stylist [PERSON_NAME] Zibral [PERSON_NAME] [PERSON_NAME] [PERSON_NAME] […" at bounding box center [82, 92] width 40 height 9
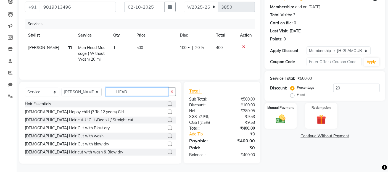
click at [126, 92] on input "HEAD" at bounding box center [137, 91] width 63 height 9
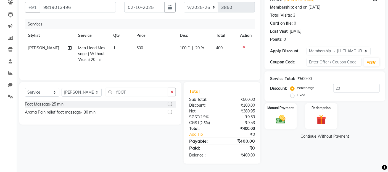
click at [170, 104] on label at bounding box center [170, 104] width 4 height 4
click at [170, 104] on input "checkbox" at bounding box center [170, 104] width 4 height 4
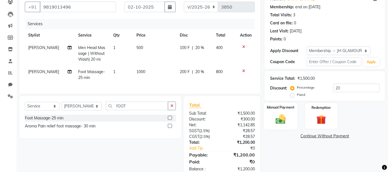
click at [282, 118] on img at bounding box center [281, 119] width 17 height 12
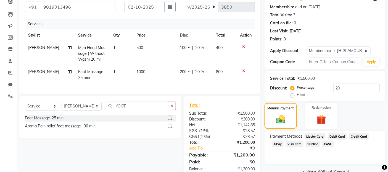
click at [338, 137] on span "Debit Card" at bounding box center [337, 136] width 19 height 6
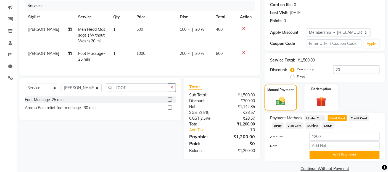
scroll to position [78, 0]
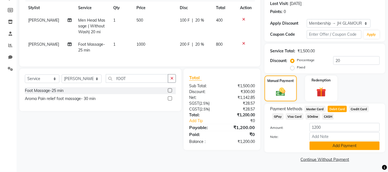
click at [332, 143] on button "Add Payment" at bounding box center [345, 145] width 70 height 9
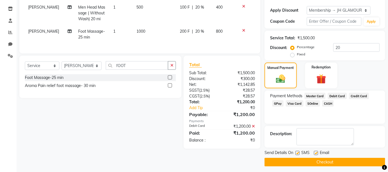
scroll to position [93, 0]
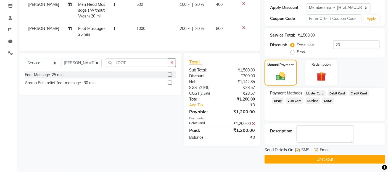
click at [297, 150] on label at bounding box center [298, 150] width 4 height 4
click at [297, 150] on input "checkbox" at bounding box center [298, 150] width 4 height 4
click at [315, 150] on label at bounding box center [316, 150] width 4 height 4
click at [315, 150] on input "checkbox" at bounding box center [316, 150] width 4 height 4
click at [316, 159] on button "Checkout" at bounding box center [325, 159] width 121 height 9
